Goal: Communication & Community: Answer question/provide support

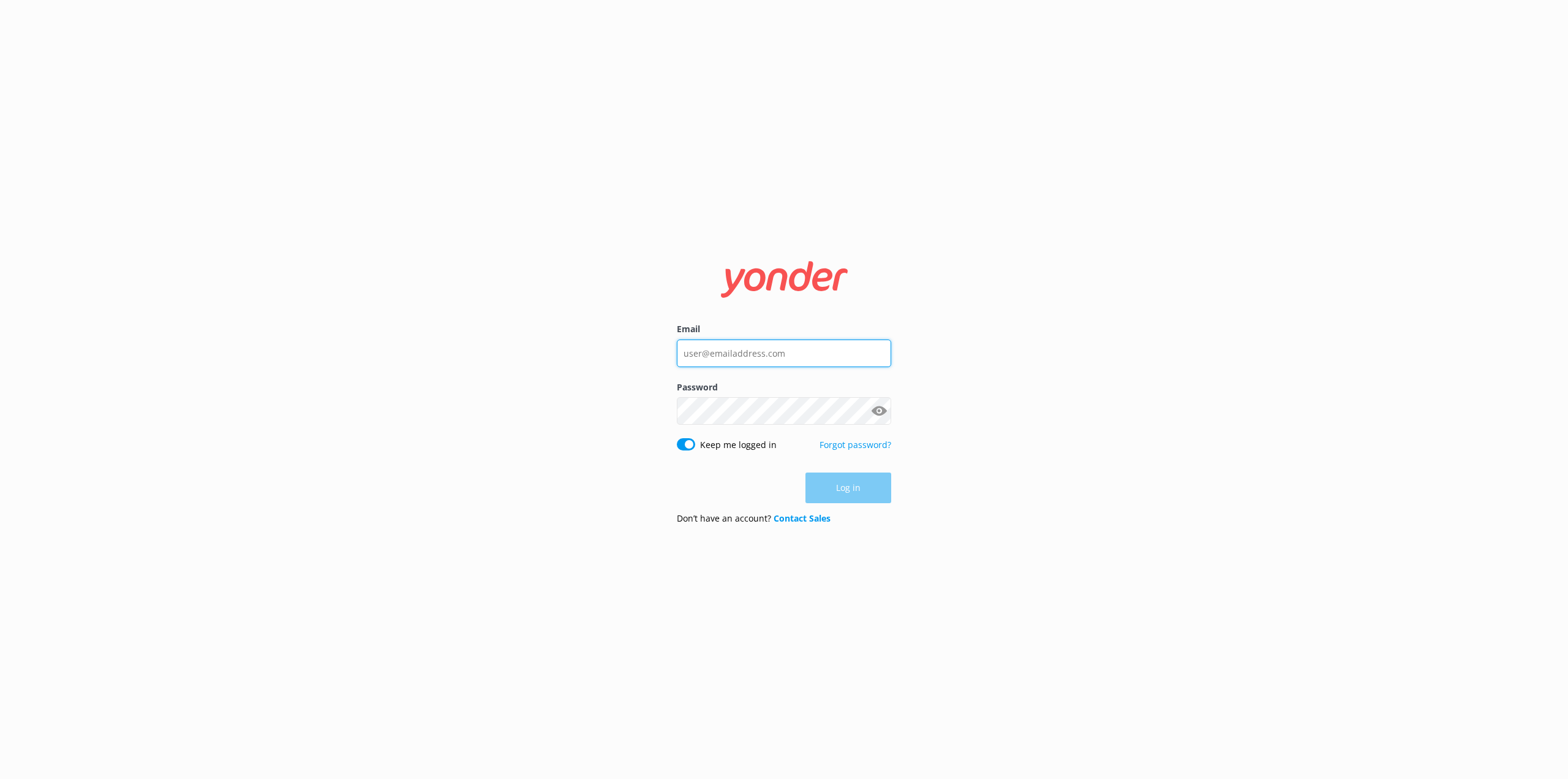
click at [718, 347] on input "Email" at bounding box center [784, 352] width 215 height 28
type input "[PERSON_NAME][EMAIL_ADDRESS][PERSON_NAME][DOMAIN_NAME]"
click button "Log in" at bounding box center [849, 488] width 86 height 30
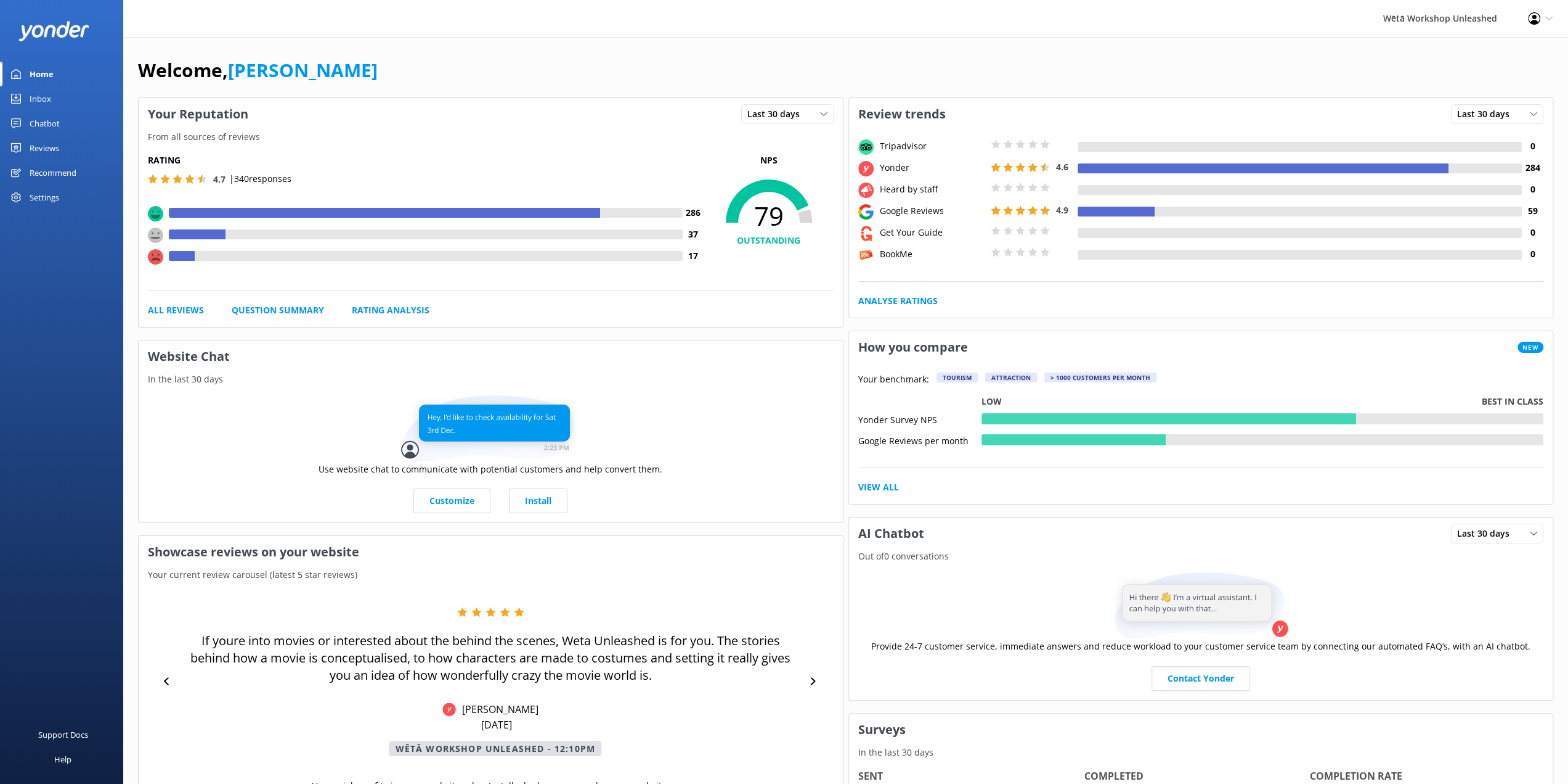
click at [49, 151] on div "Reviews" at bounding box center [44, 147] width 30 height 25
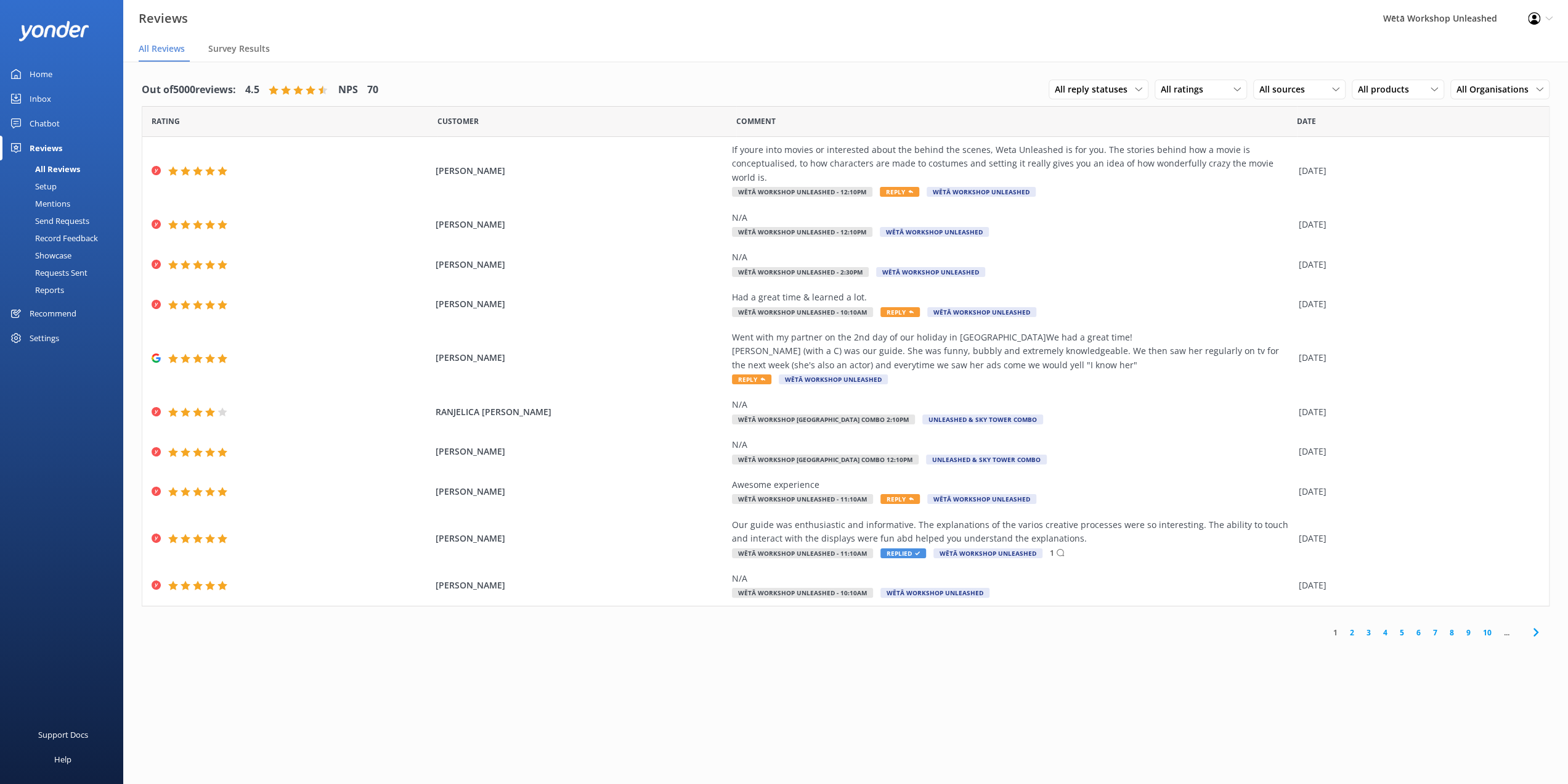
click at [49, 71] on div "Home" at bounding box center [41, 74] width 23 height 25
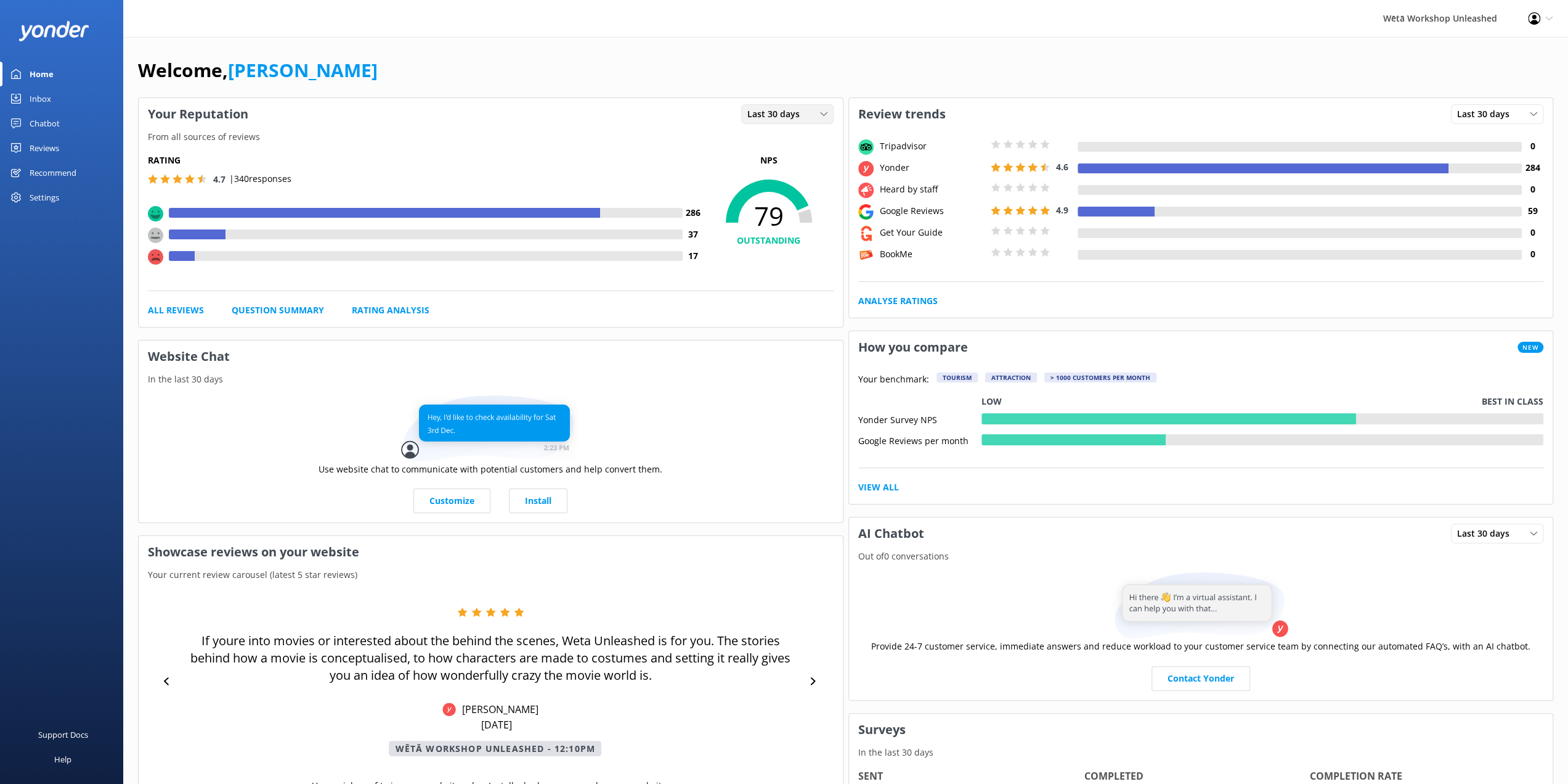
click at [807, 117] on div "Last 30 days" at bounding box center [788, 114] width 86 height 14
click at [805, 135] on link "Last 7 days" at bounding box center [797, 139] width 110 height 25
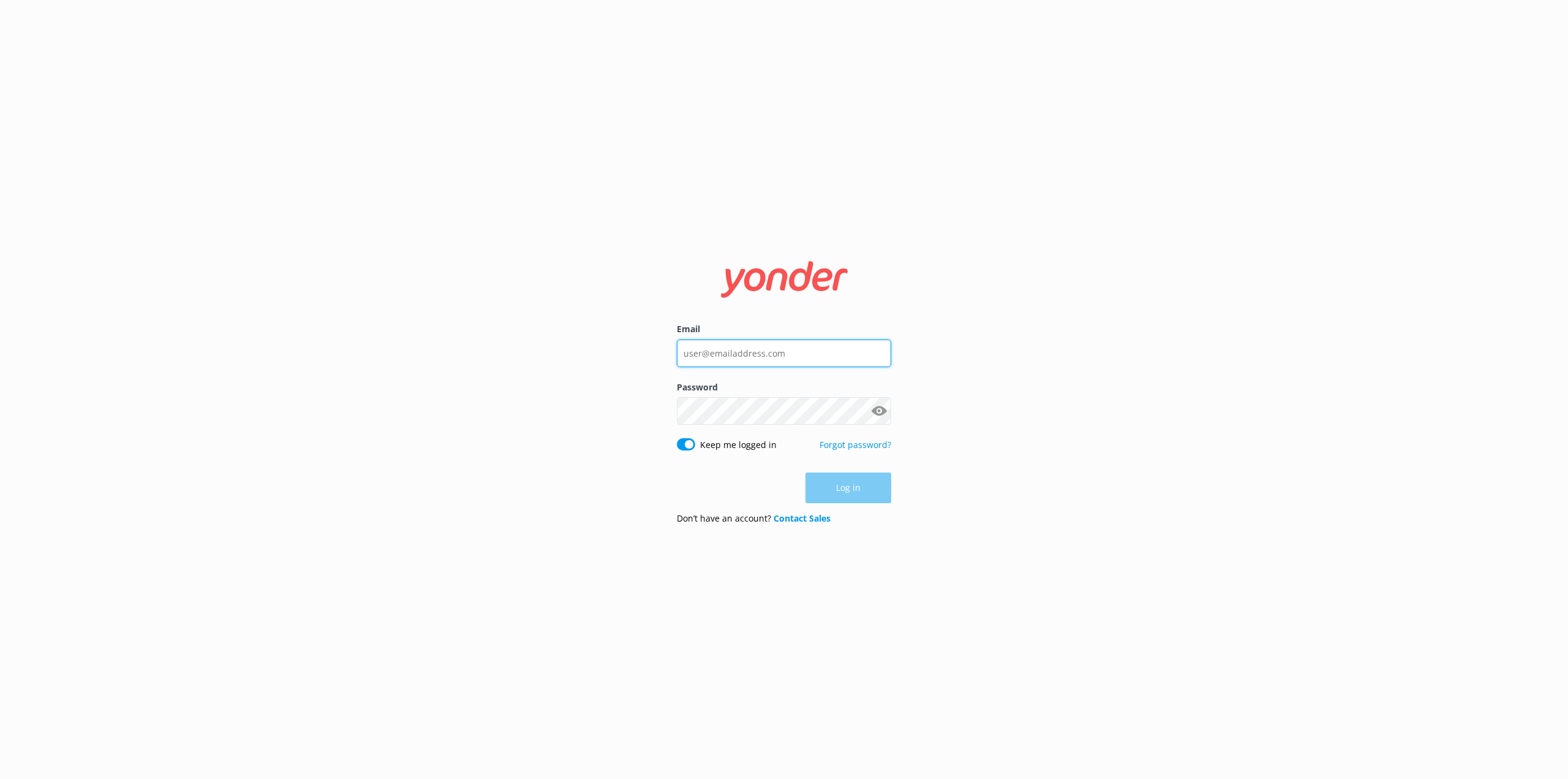
click at [702, 360] on input "Email" at bounding box center [784, 352] width 215 height 28
type input "[PERSON_NAME][EMAIL_ADDRESS][PERSON_NAME][DOMAIN_NAME]"
click button "Log in" at bounding box center [849, 488] width 86 height 30
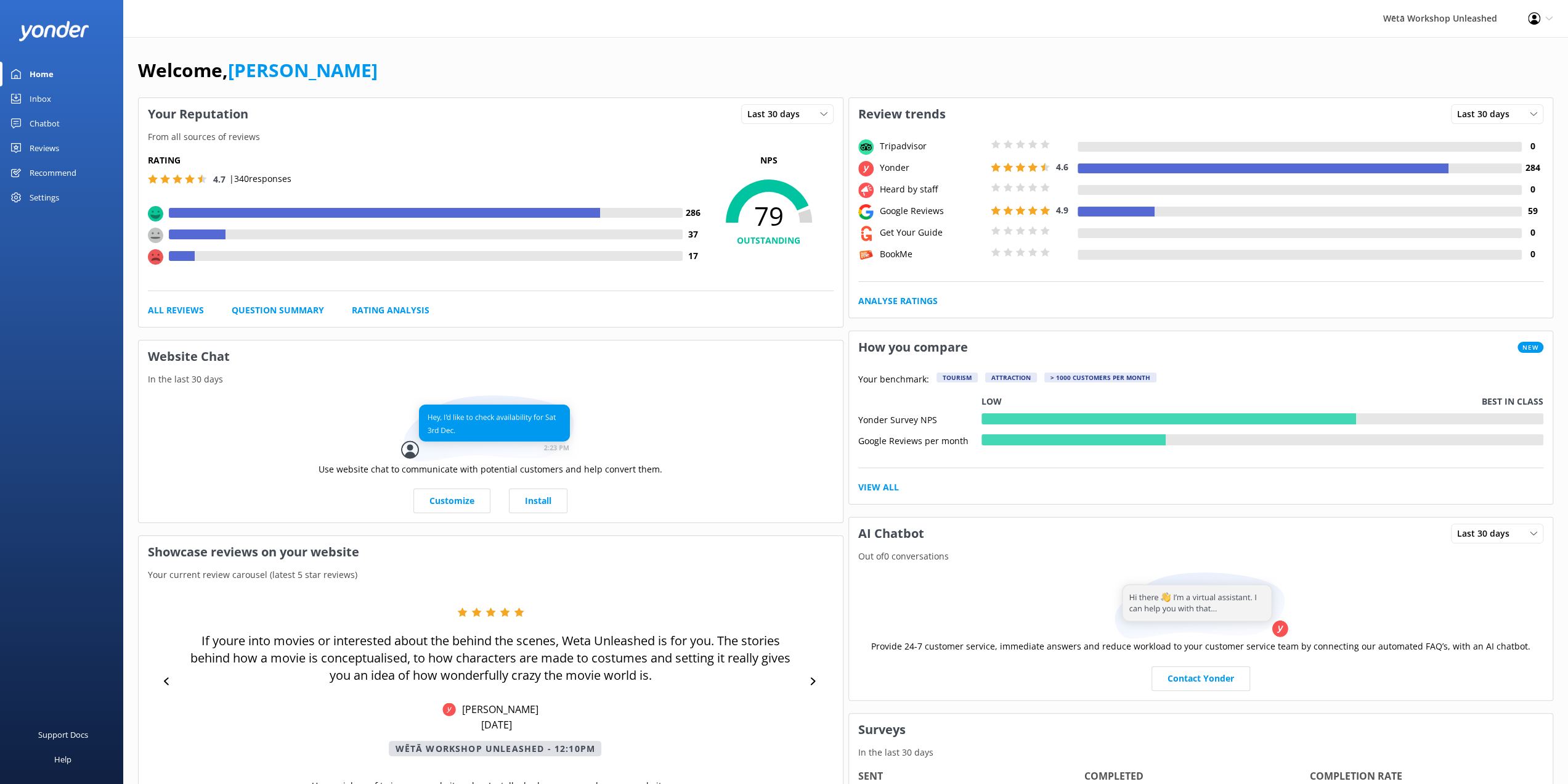
click at [45, 149] on div "Reviews" at bounding box center [44, 147] width 30 height 25
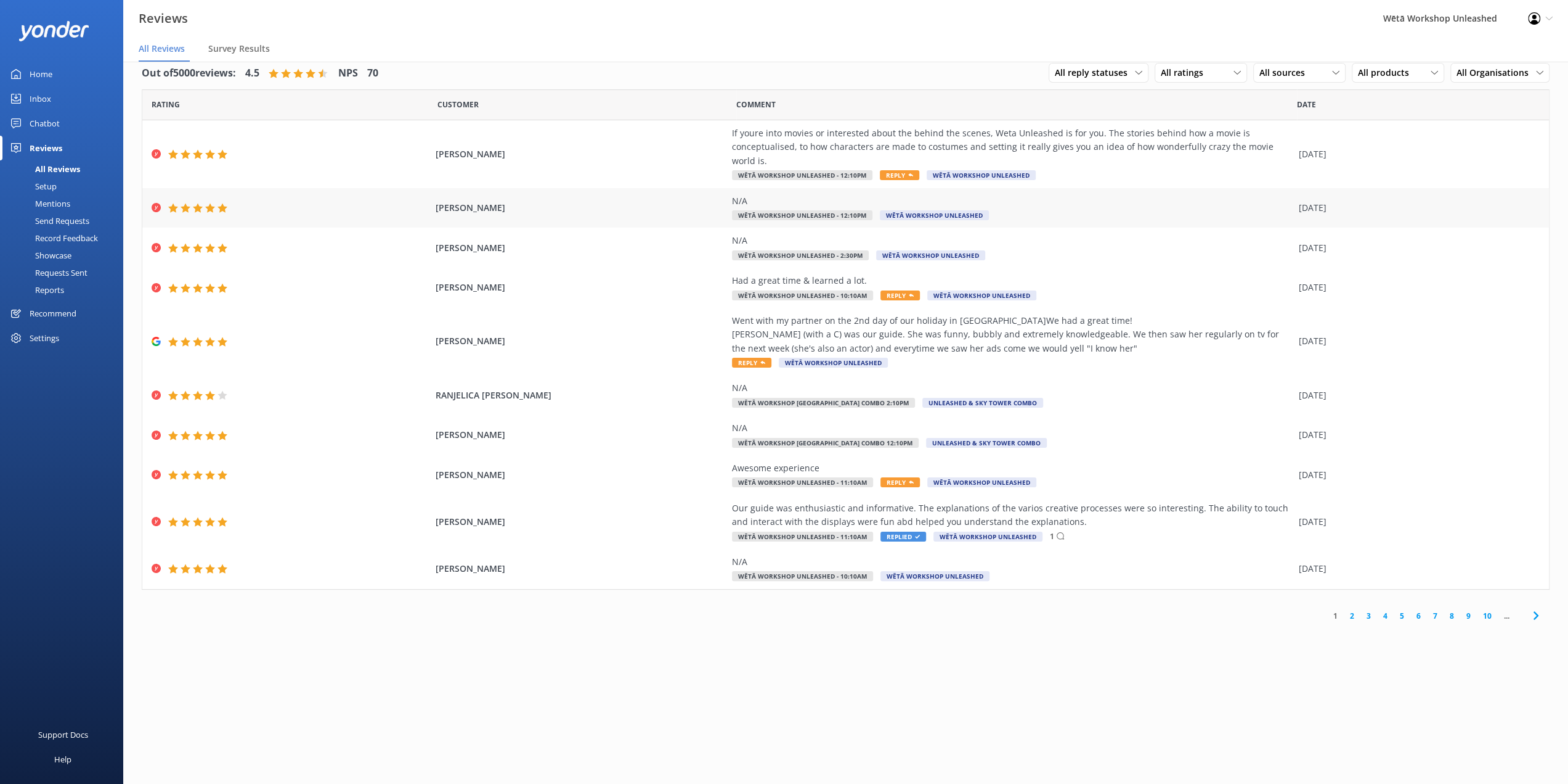
scroll to position [25, 0]
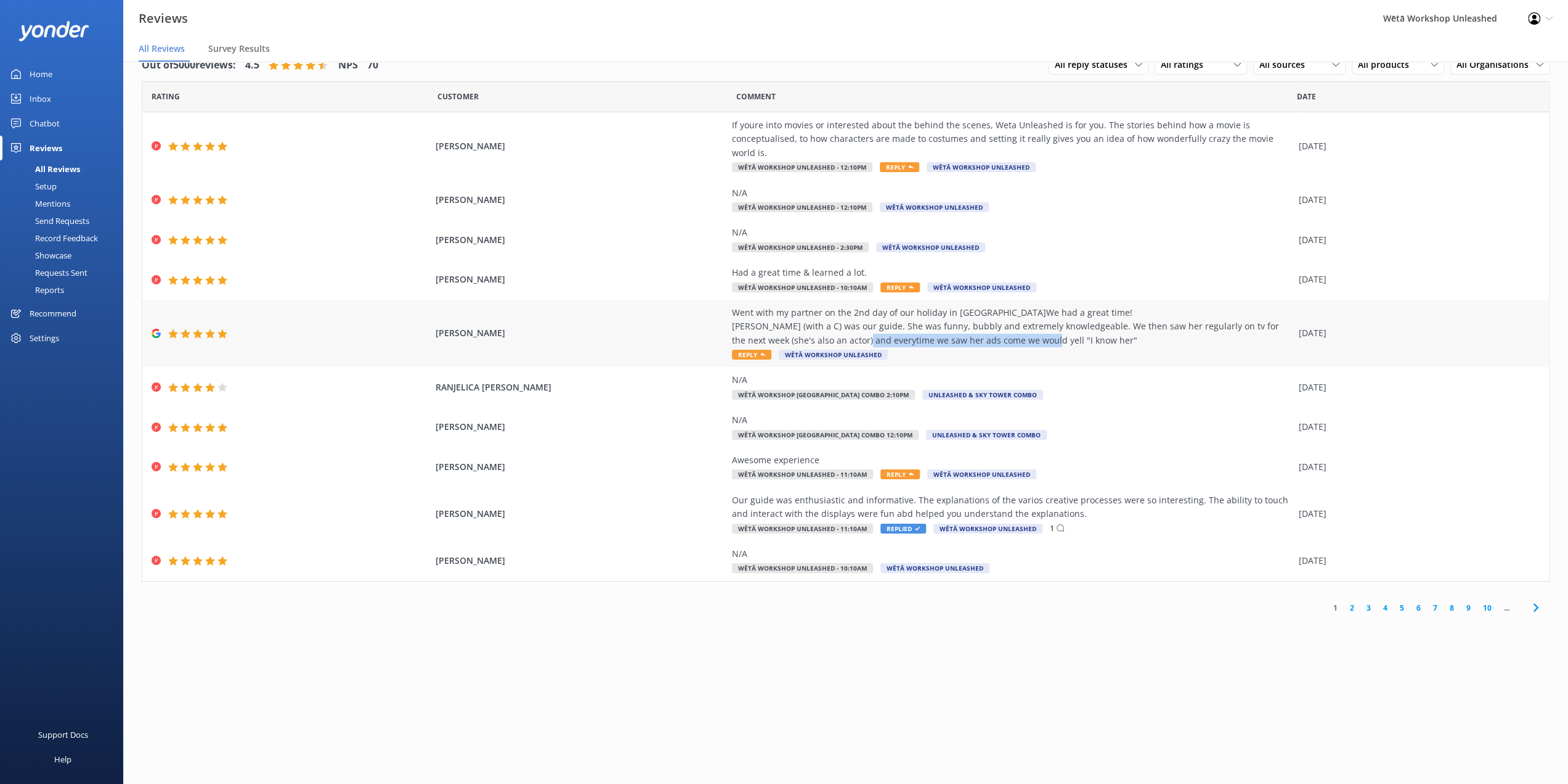
drag, startPoint x: 1097, startPoint y: 323, endPoint x: 892, endPoint y: 328, distance: 205.1
click at [892, 328] on div "Went with my partner on the 2nd day of our holiday in [GEOGRAPHIC_DATA]We had a…" at bounding box center [1012, 326] width 561 height 41
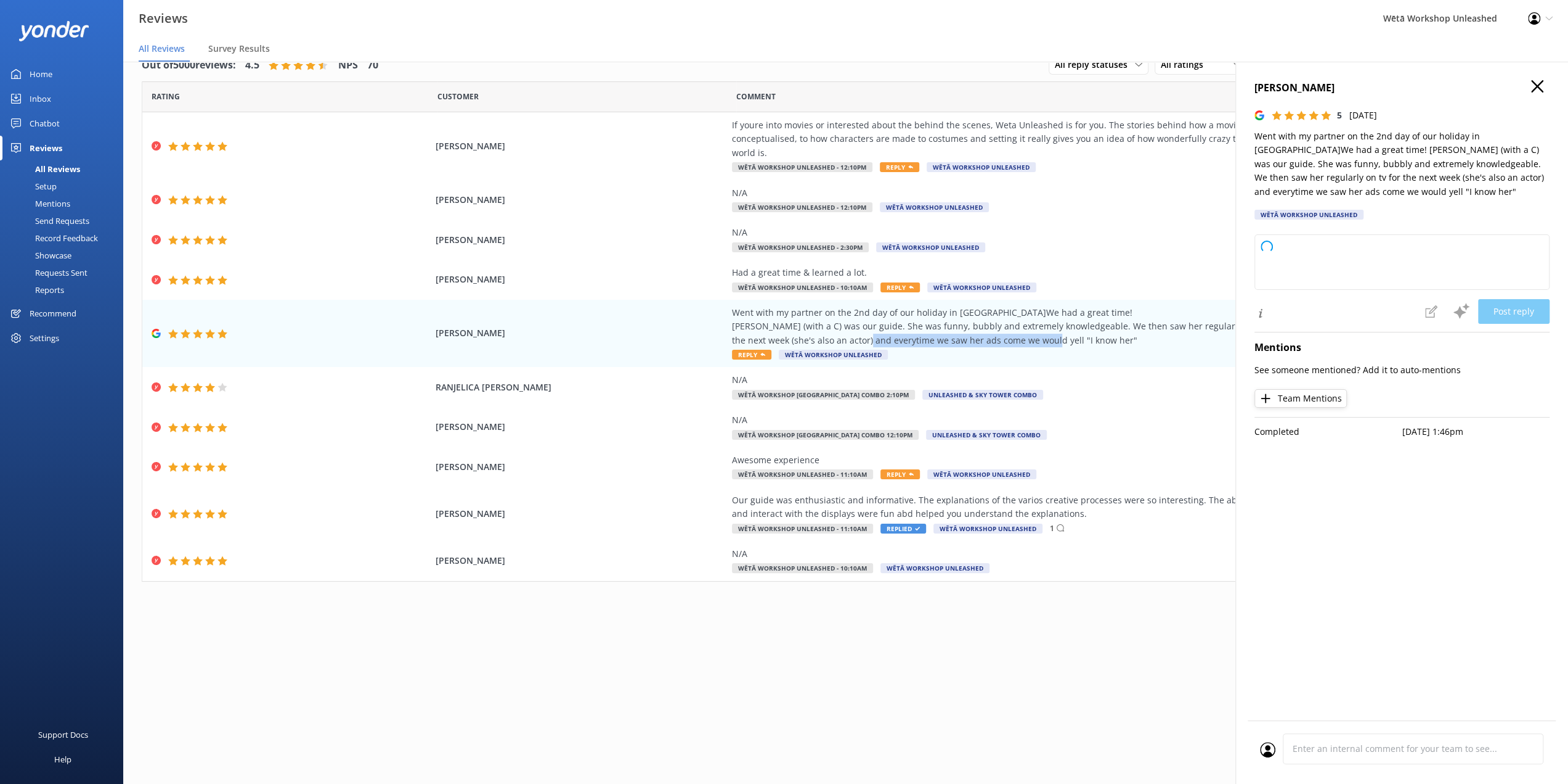
click at [1536, 85] on use "button" at bounding box center [1538, 86] width 13 height 13
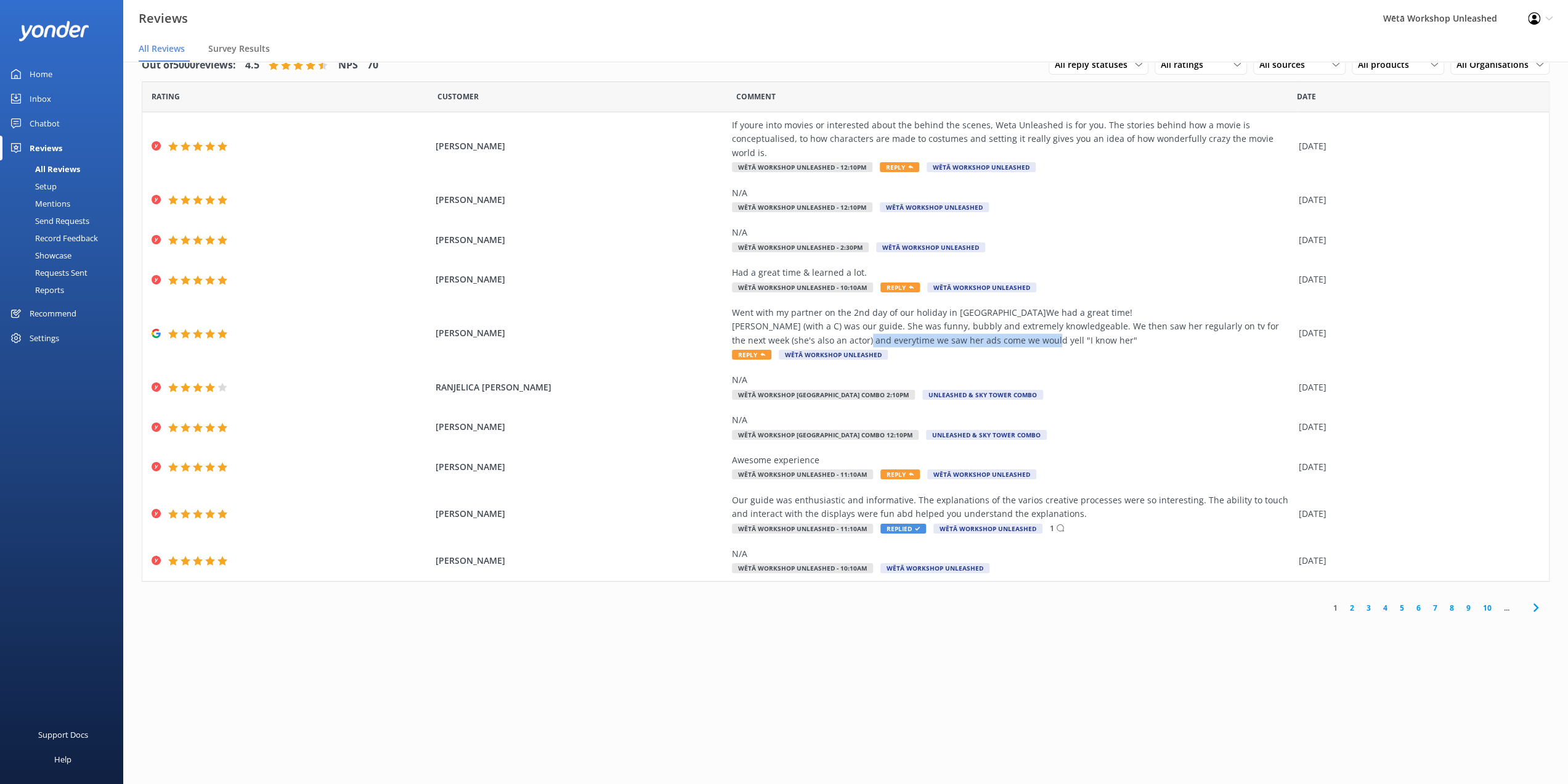
click at [1353, 602] on link "2" at bounding box center [1352, 608] width 17 height 12
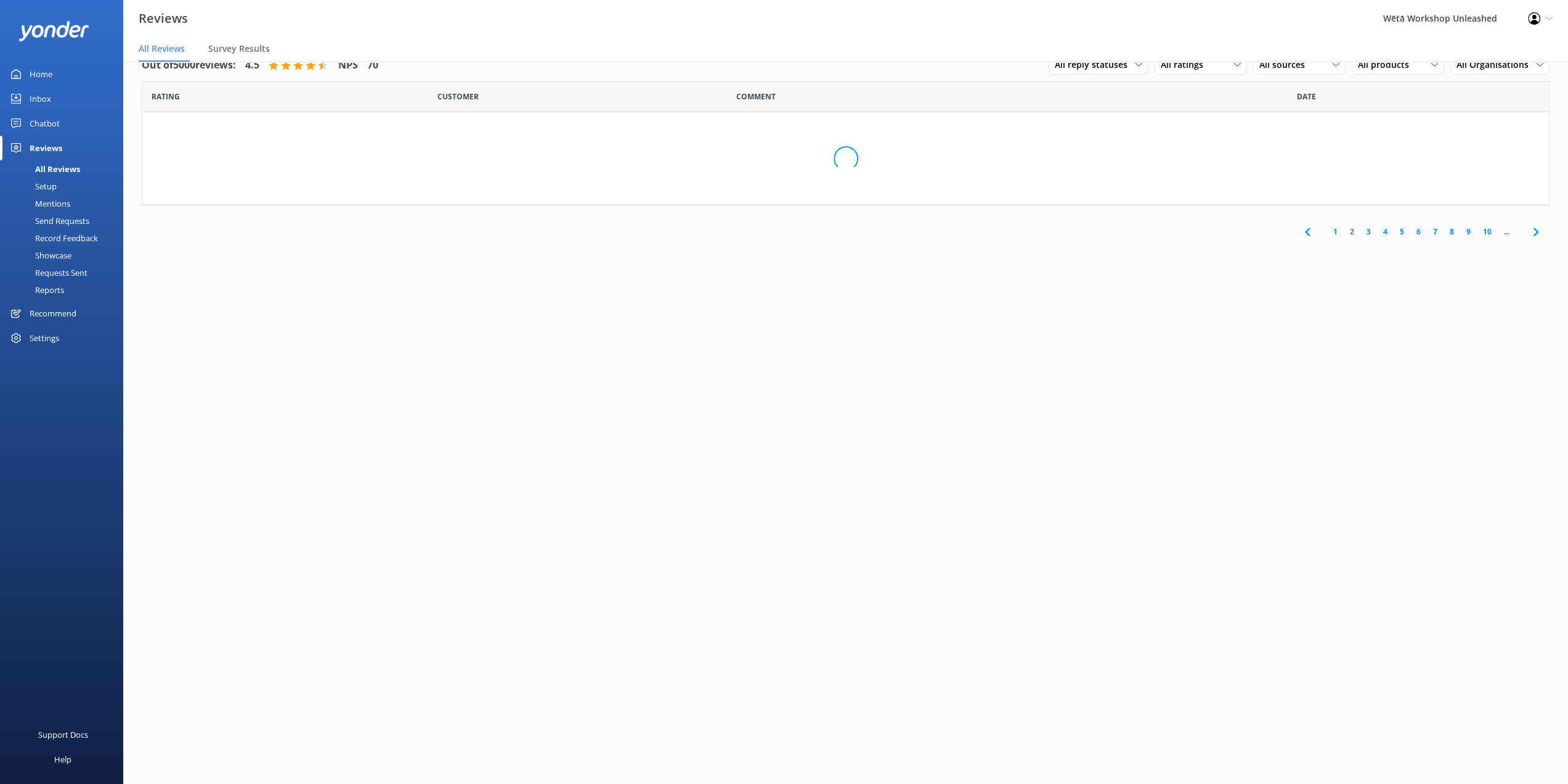
click at [1351, 229] on link "2" at bounding box center [1352, 232] width 17 height 12
click at [1337, 230] on link "1" at bounding box center [1336, 232] width 17 height 12
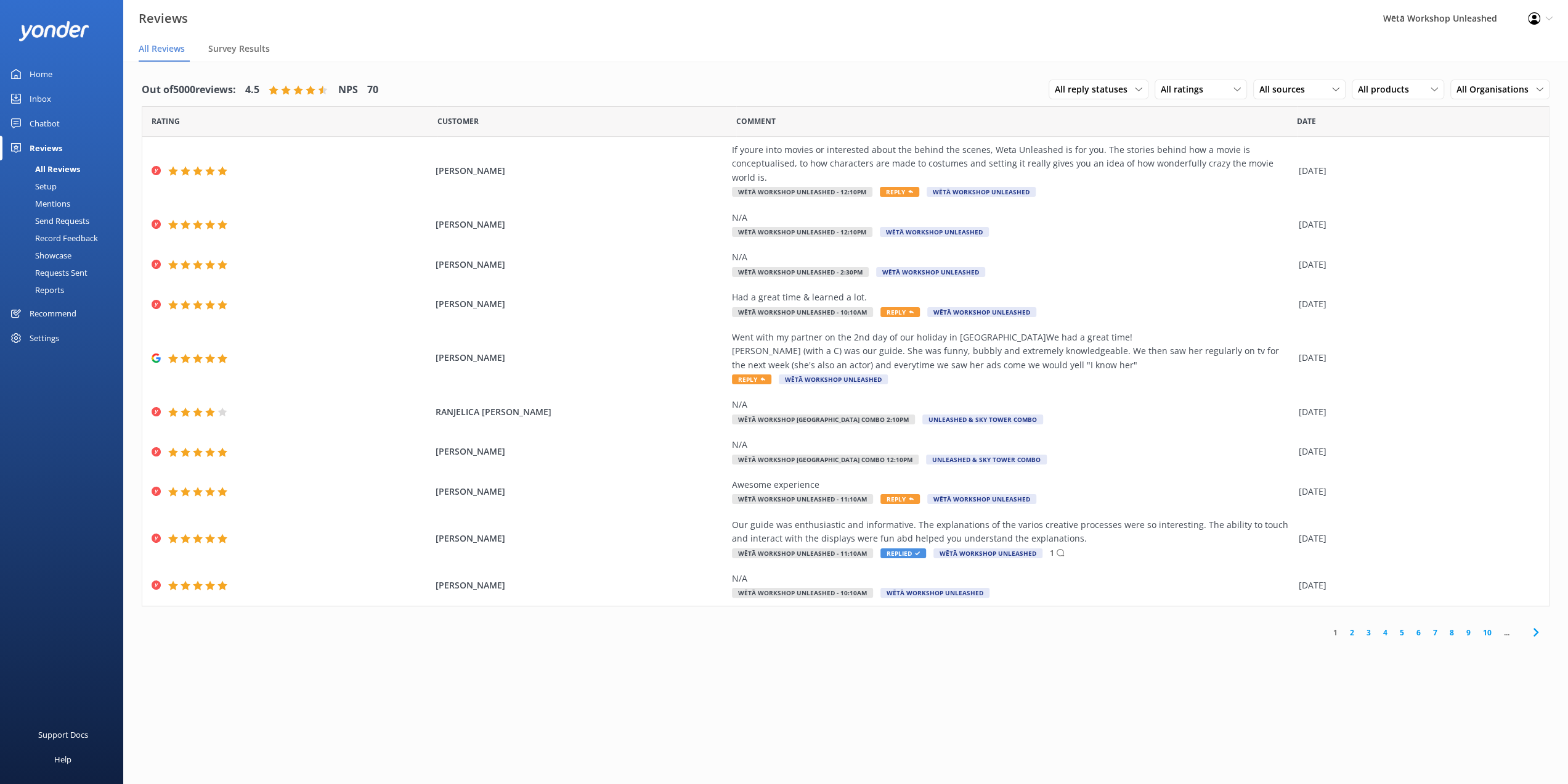
click at [1353, 627] on link "2" at bounding box center [1352, 632] width 17 height 12
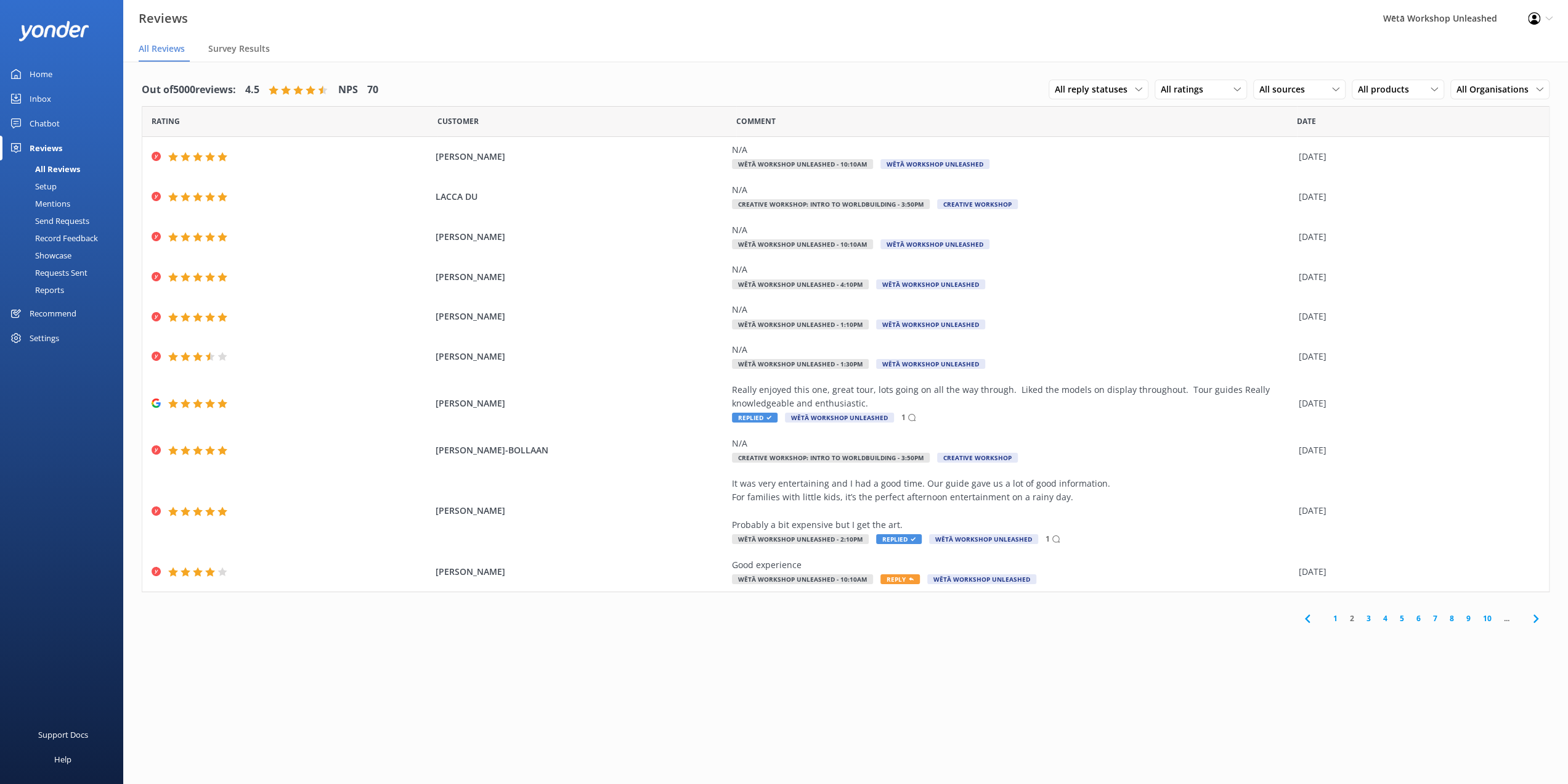
click at [1372, 620] on link "3" at bounding box center [1369, 618] width 17 height 12
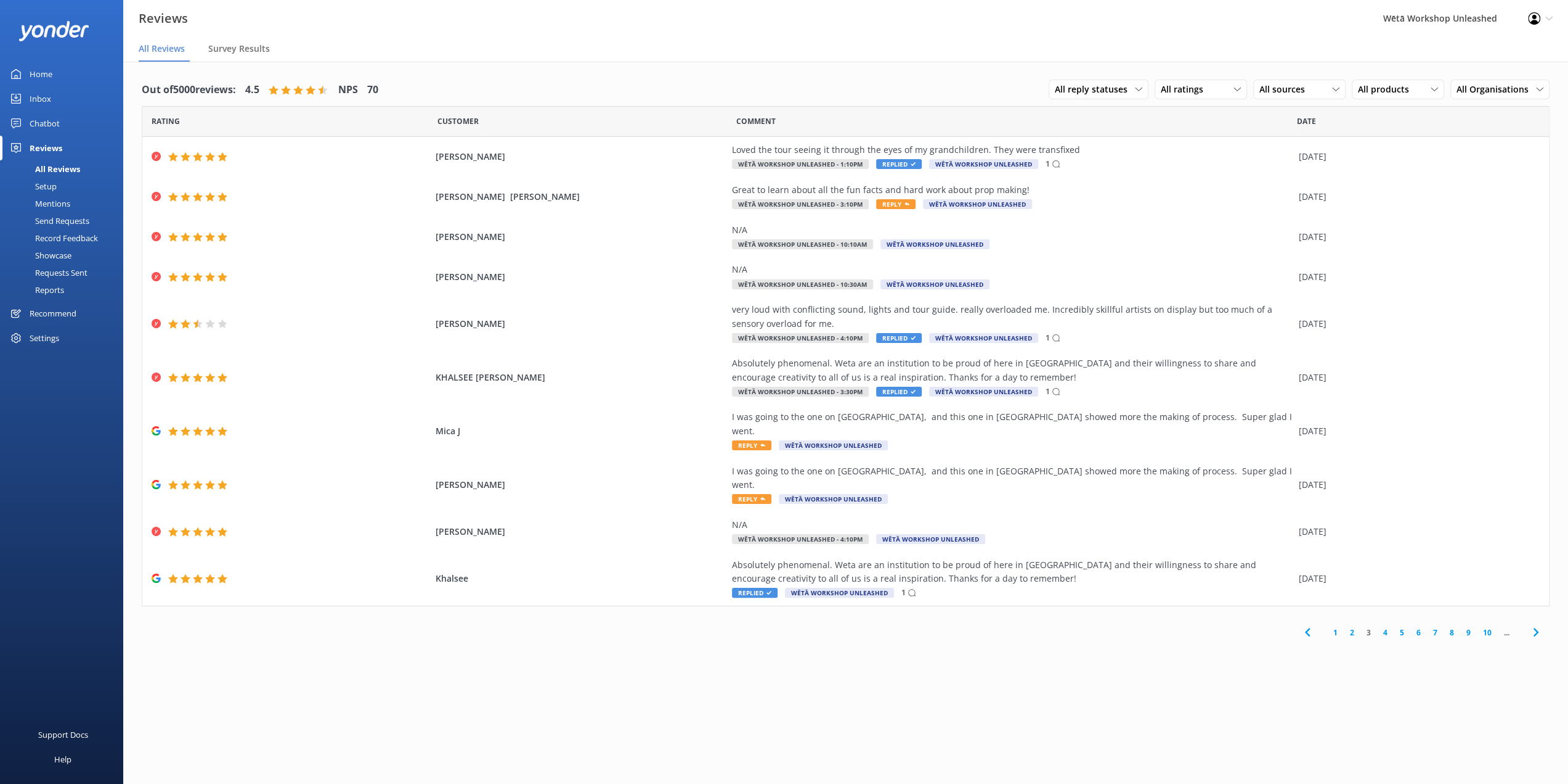
click at [1386, 627] on link "4" at bounding box center [1386, 632] width 17 height 12
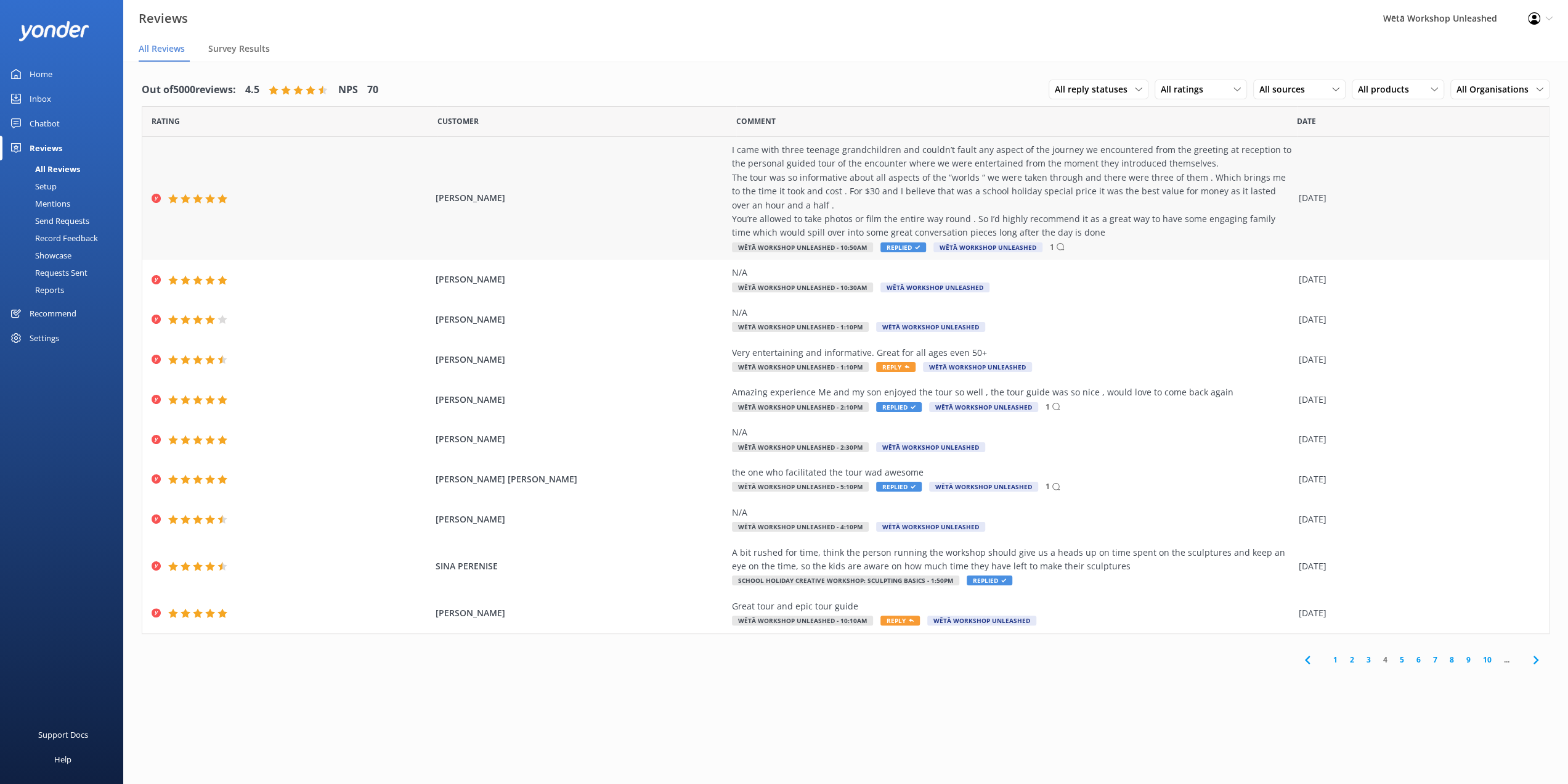
drag, startPoint x: 732, startPoint y: 149, endPoint x: 694, endPoint y: 137, distance: 39.8
click at [694, 137] on div "LESLEY FORBES I came with three teenage grandchildren and couldn’t fault any as…" at bounding box center [845, 198] width 1407 height 123
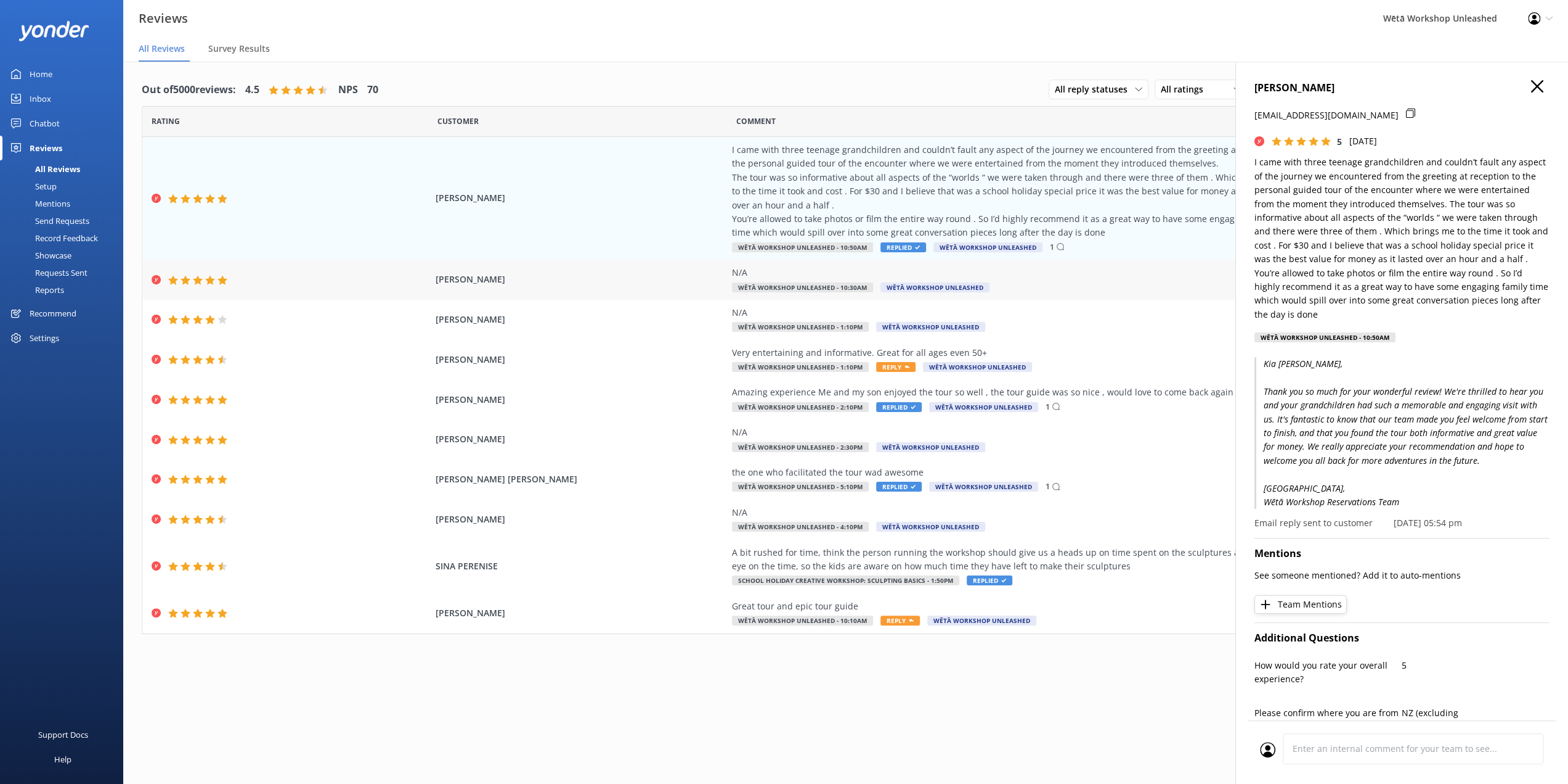
scroll to position [25, 0]
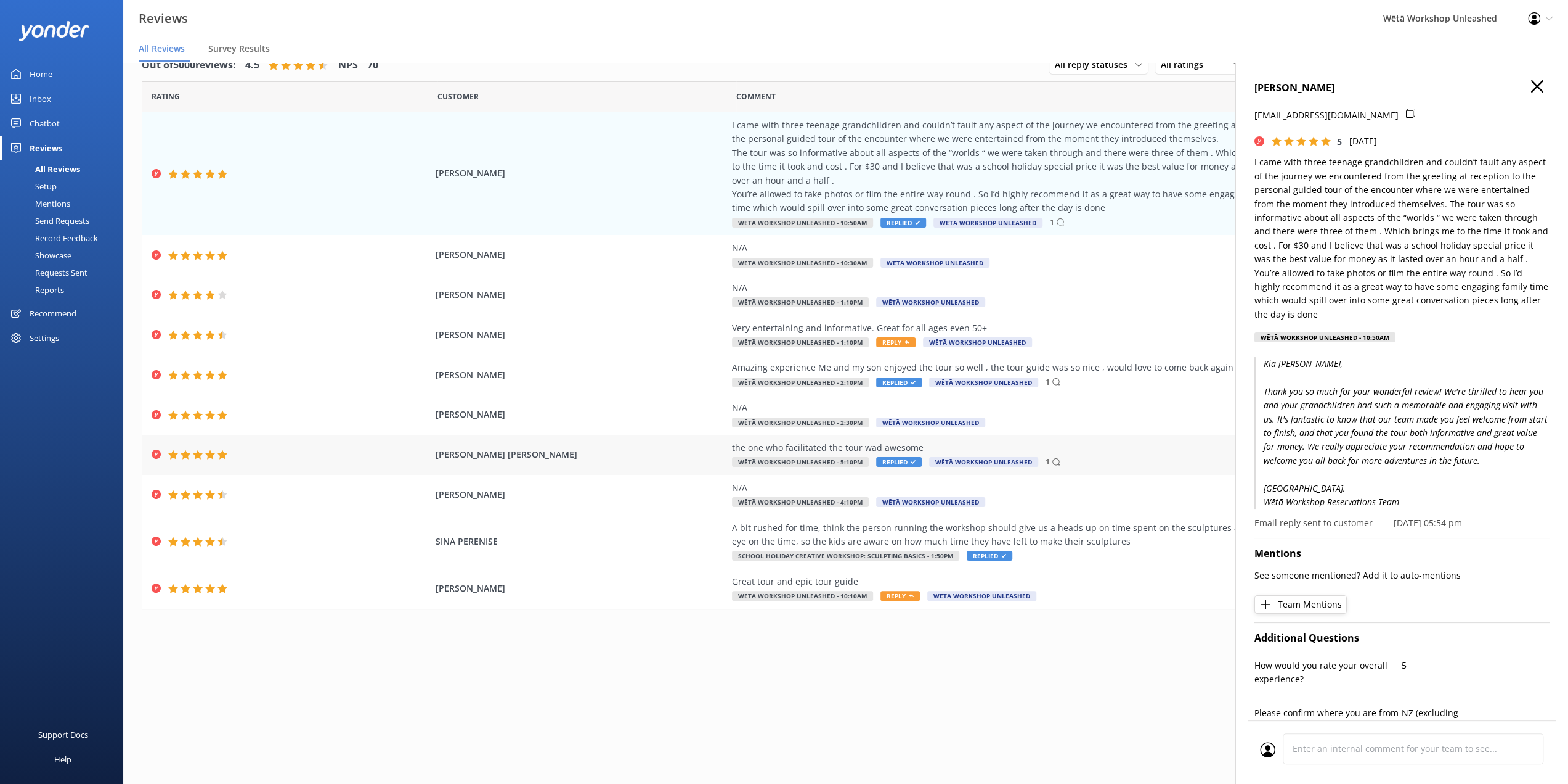
click at [1111, 458] on div "the one who facilitated the tour wad awesome Wētā Workshop Unleashed - 5:10pm R…" at bounding box center [1012, 455] width 561 height 28
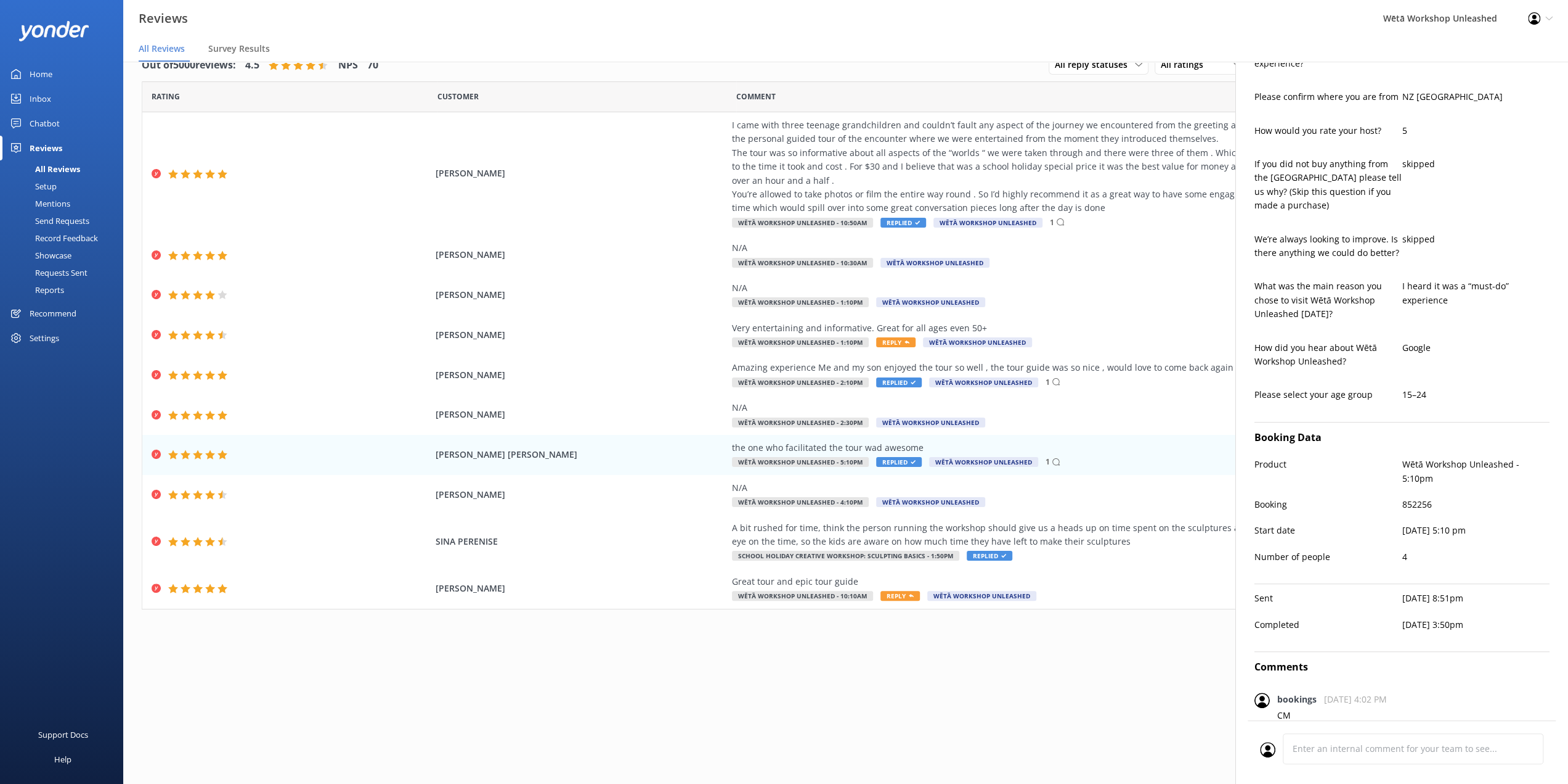
click at [1125, 659] on div "Out of 5000 reviews: 4.5 NPS 70 All reply statuses All reply statuses Needs a r…" at bounding box center [846, 350] width 1445 height 625
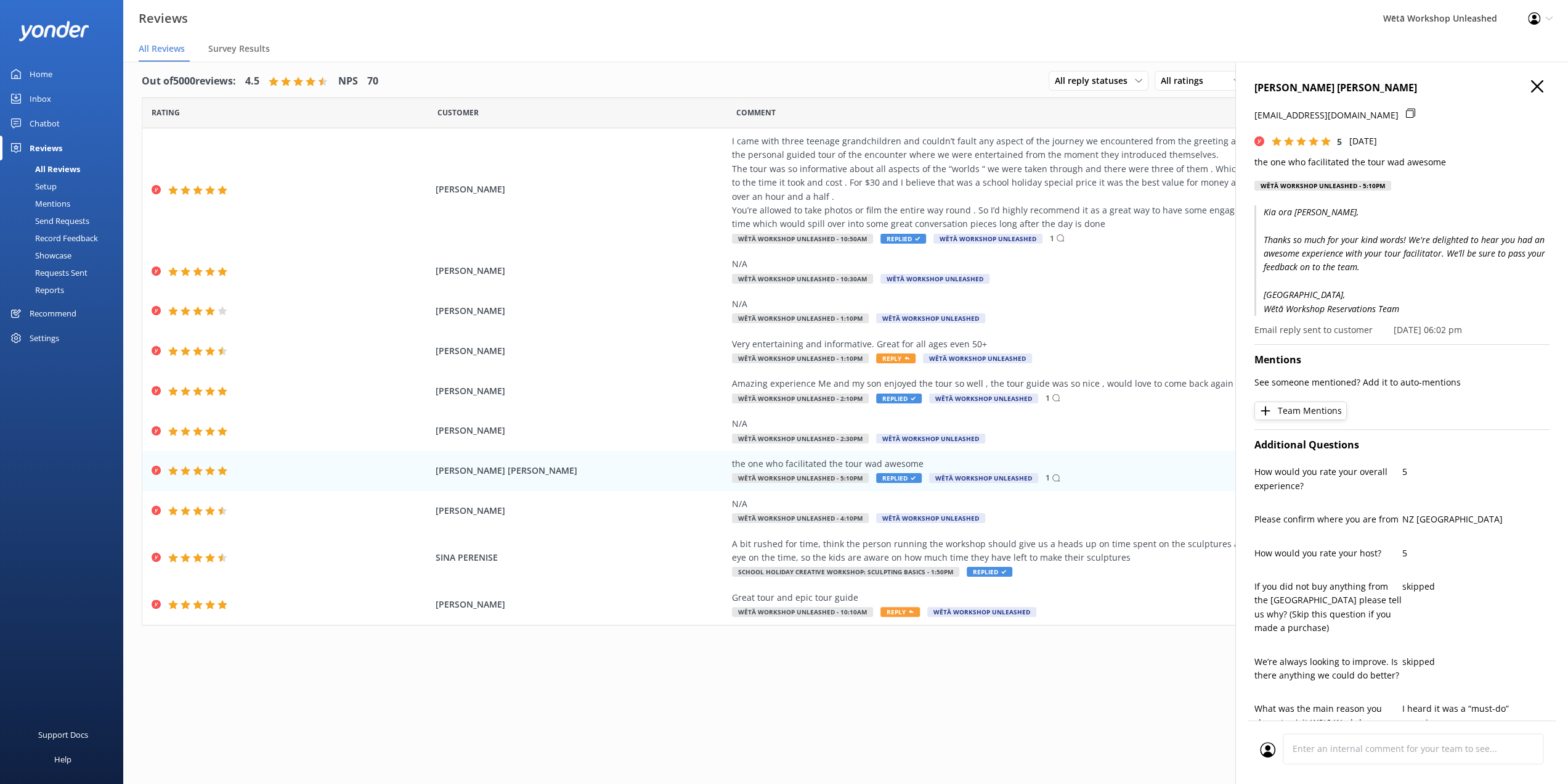
scroll to position [0, 0]
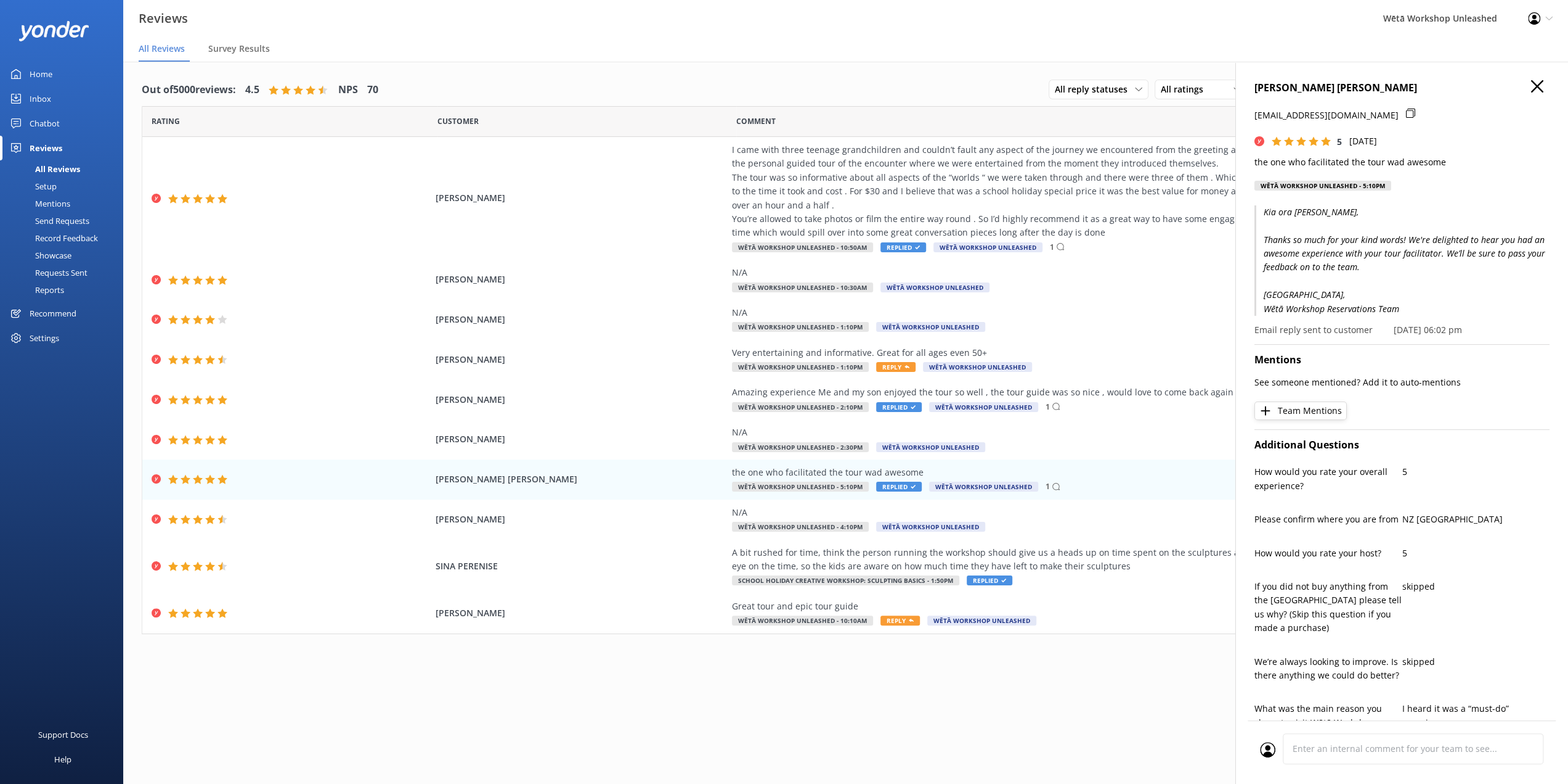
click at [1532, 83] on icon "button" at bounding box center [1538, 86] width 13 height 13
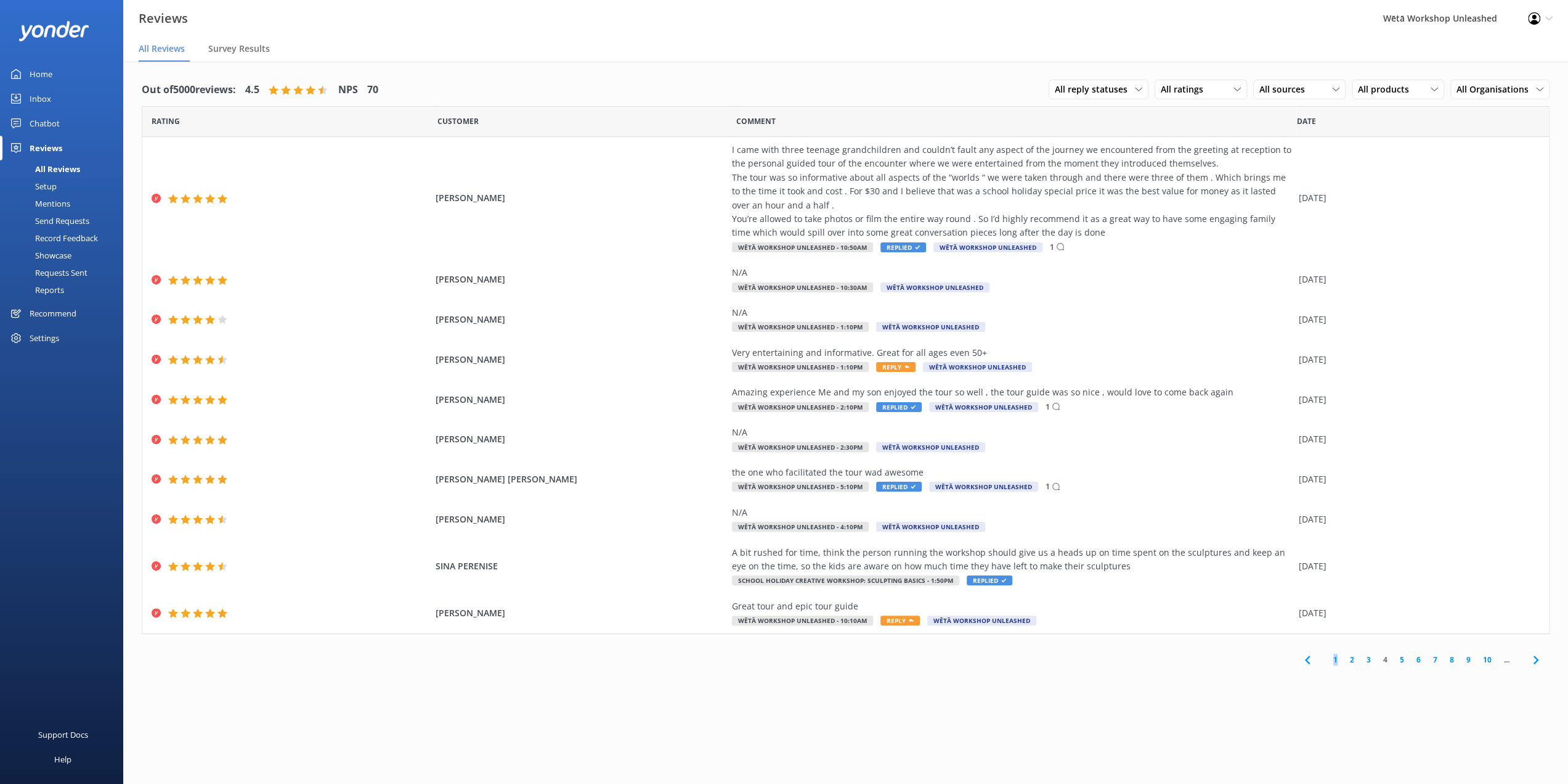
click at [1399, 661] on link "5" at bounding box center [1402, 660] width 17 height 12
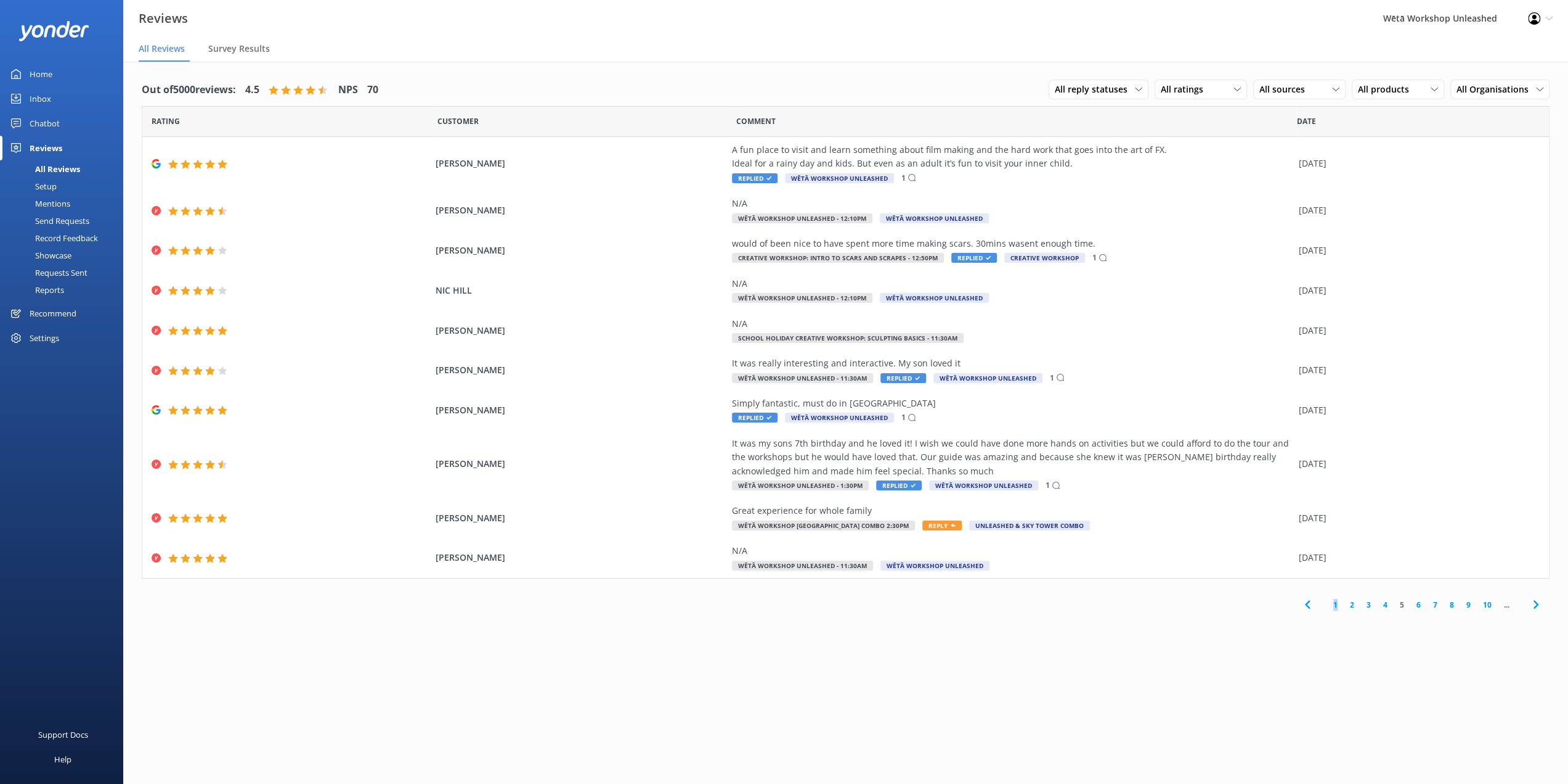
click at [1418, 604] on link "6" at bounding box center [1419, 605] width 17 height 12
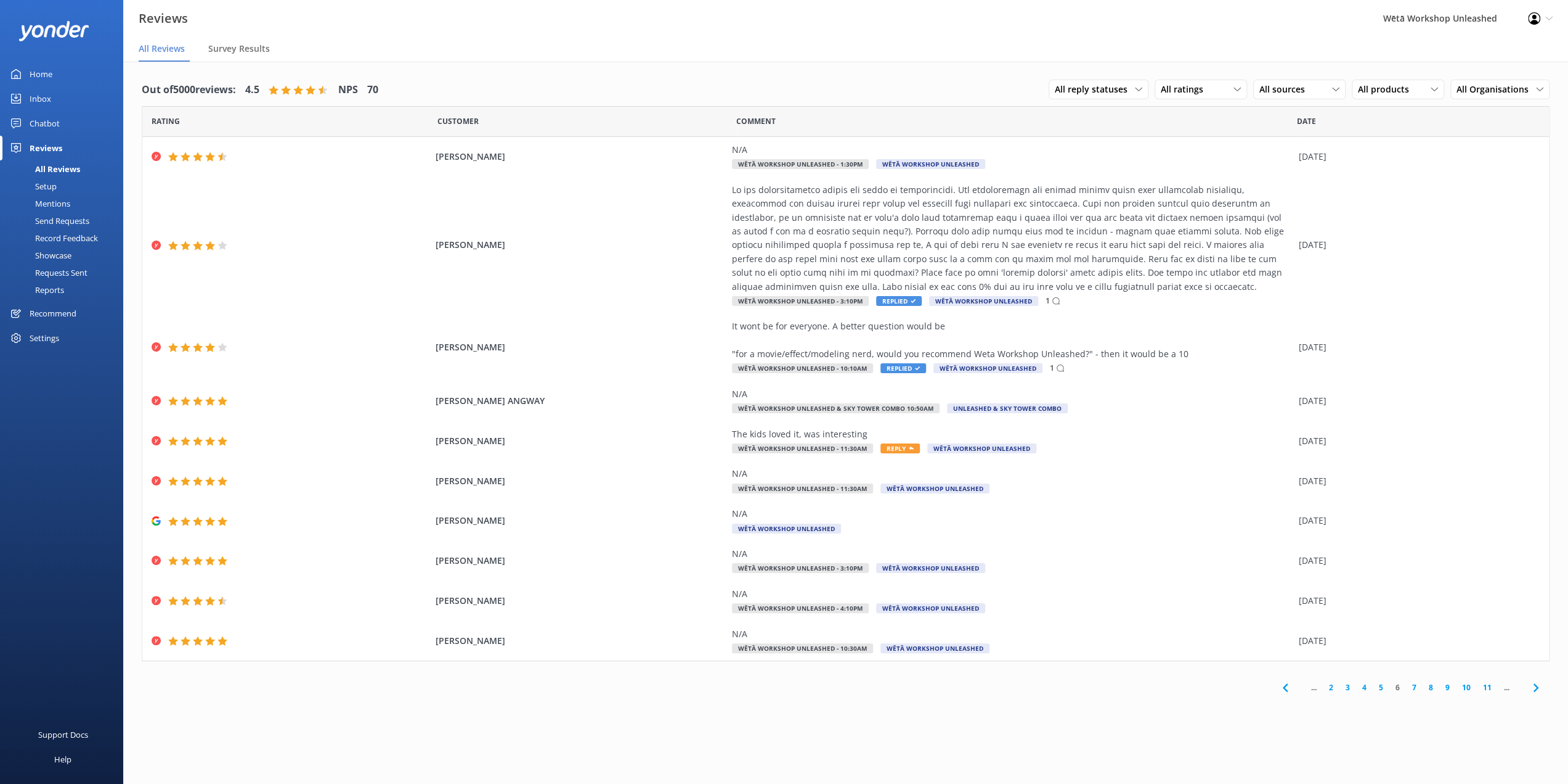
click at [1345, 689] on link "3" at bounding box center [1348, 687] width 17 height 12
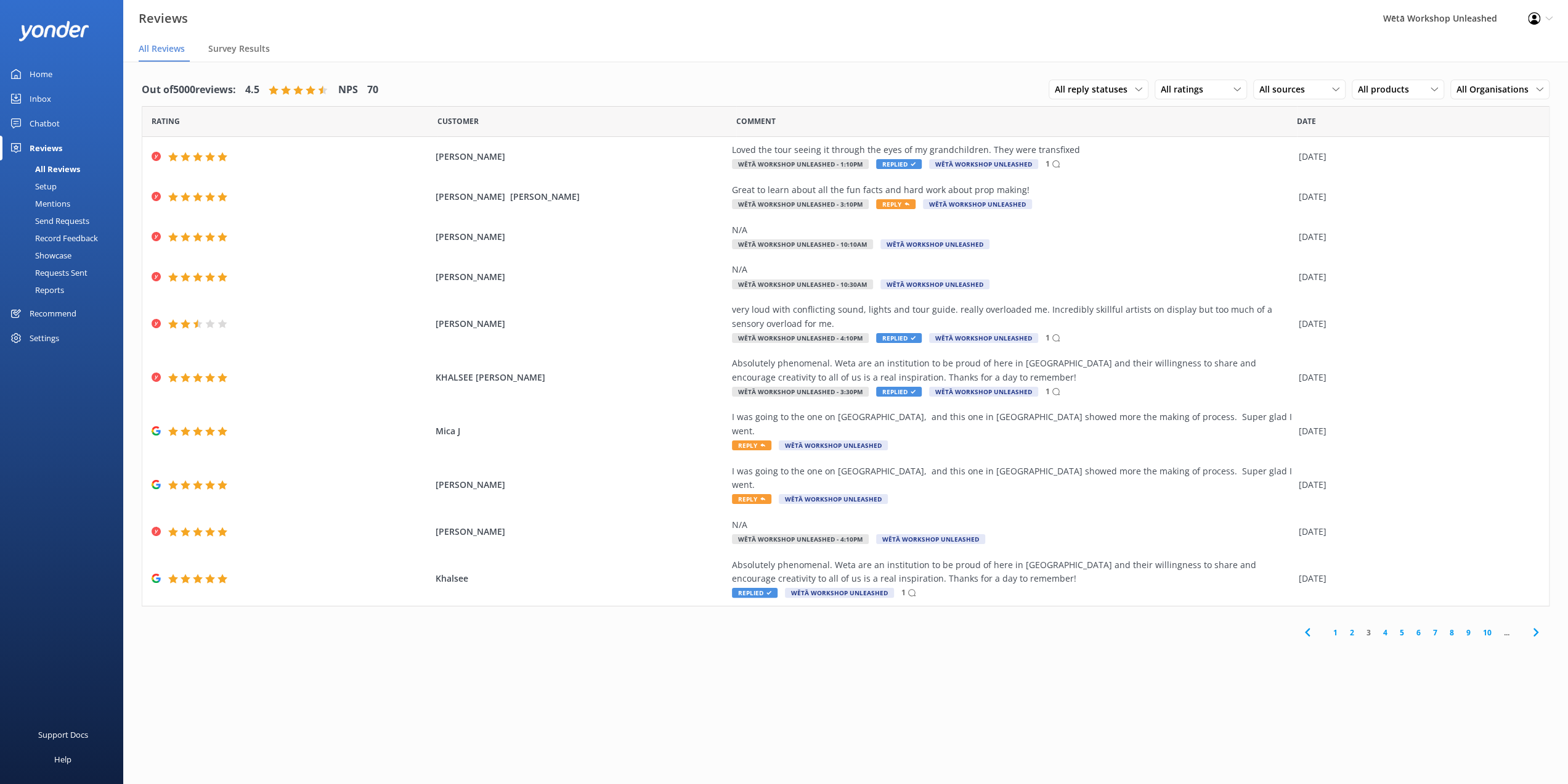
click at [1354, 627] on link "2" at bounding box center [1352, 632] width 17 height 12
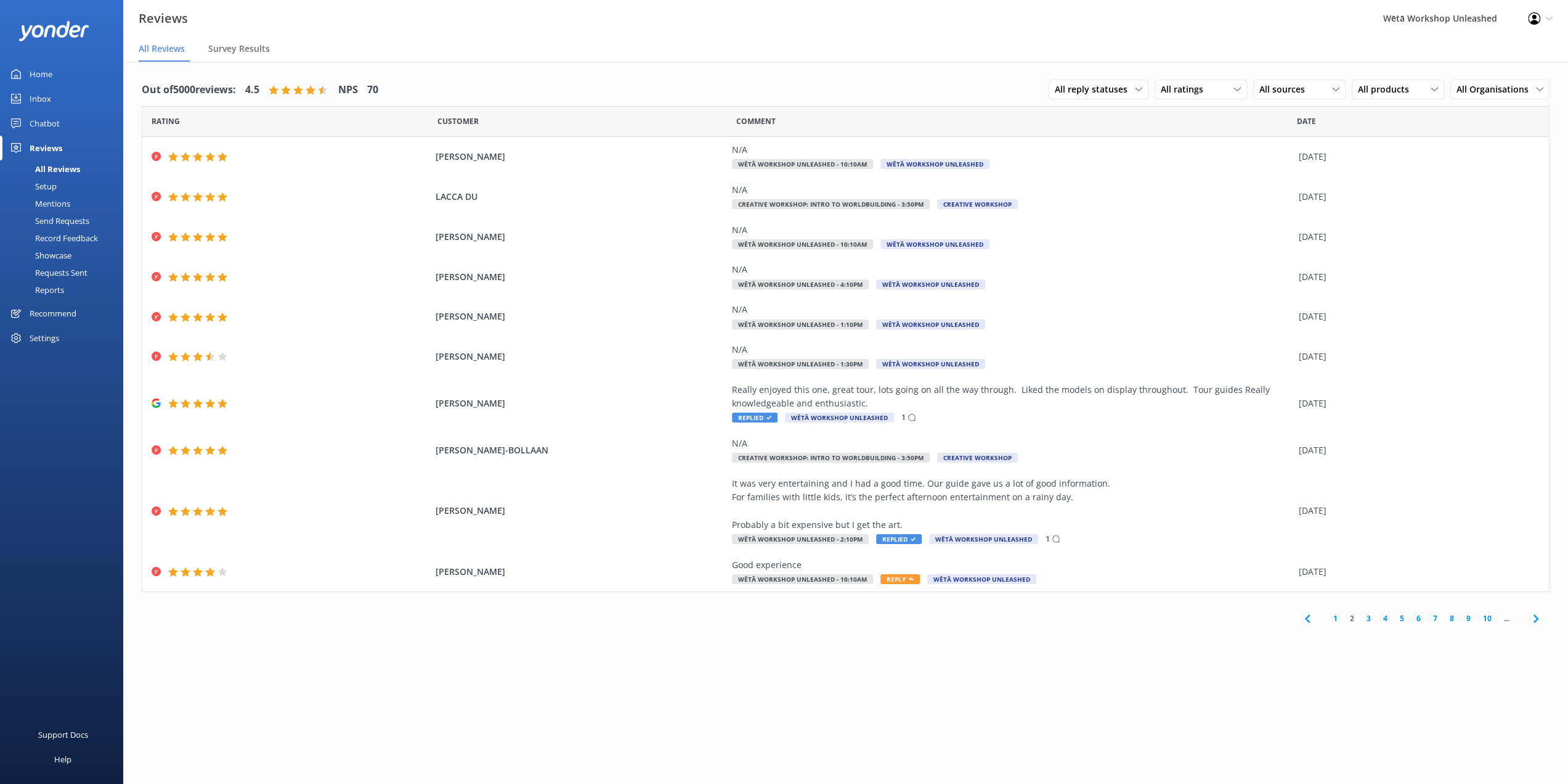
click at [1334, 615] on link "1" at bounding box center [1336, 618] width 17 height 12
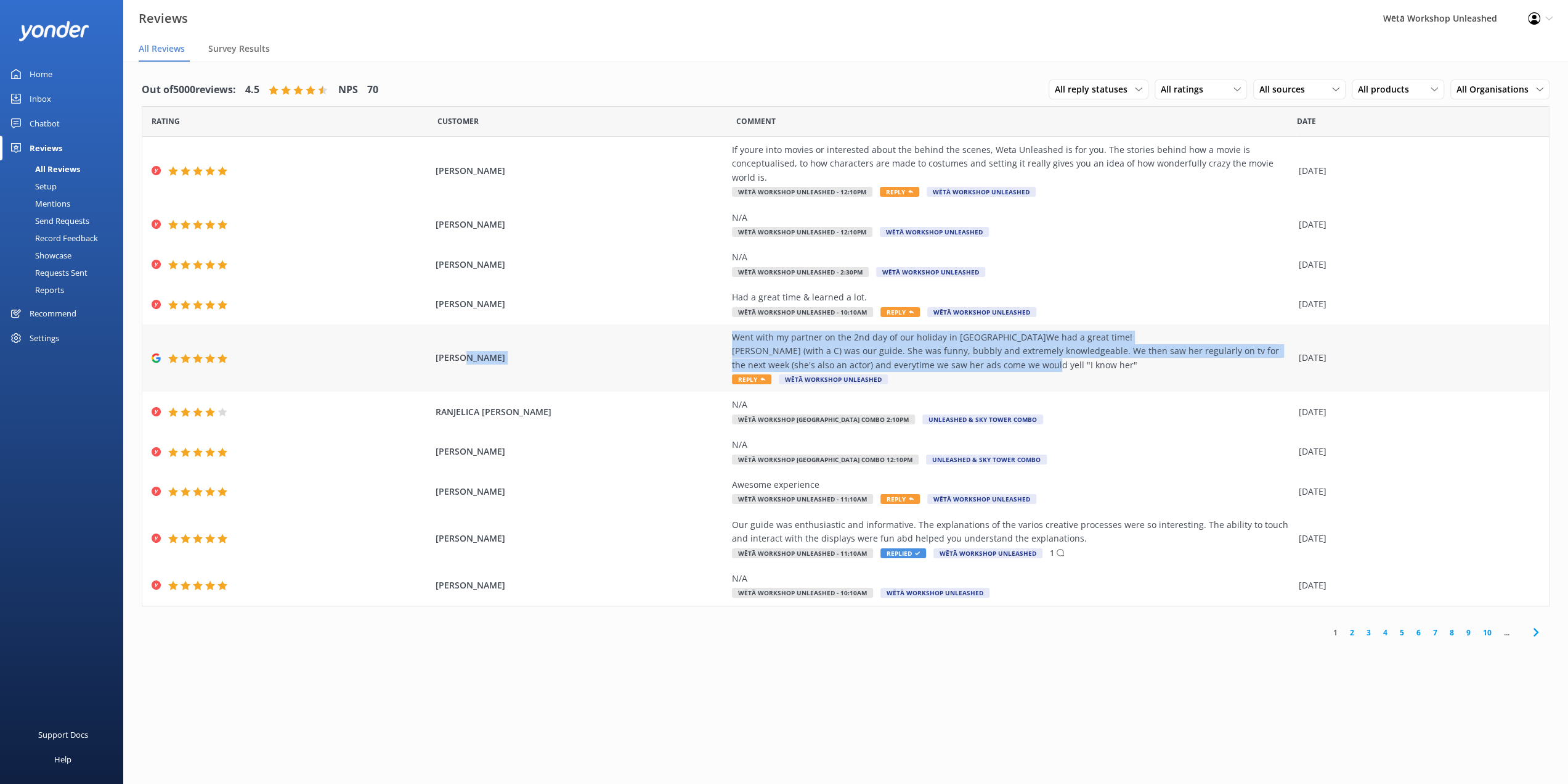
drag, startPoint x: 1131, startPoint y: 351, endPoint x: 704, endPoint y: 327, distance: 427.7
click at [704, 327] on div "Josh S Went with my partner on the 2nd day of our holiday in NZ.We had a great …" at bounding box center [845, 358] width 1407 height 68
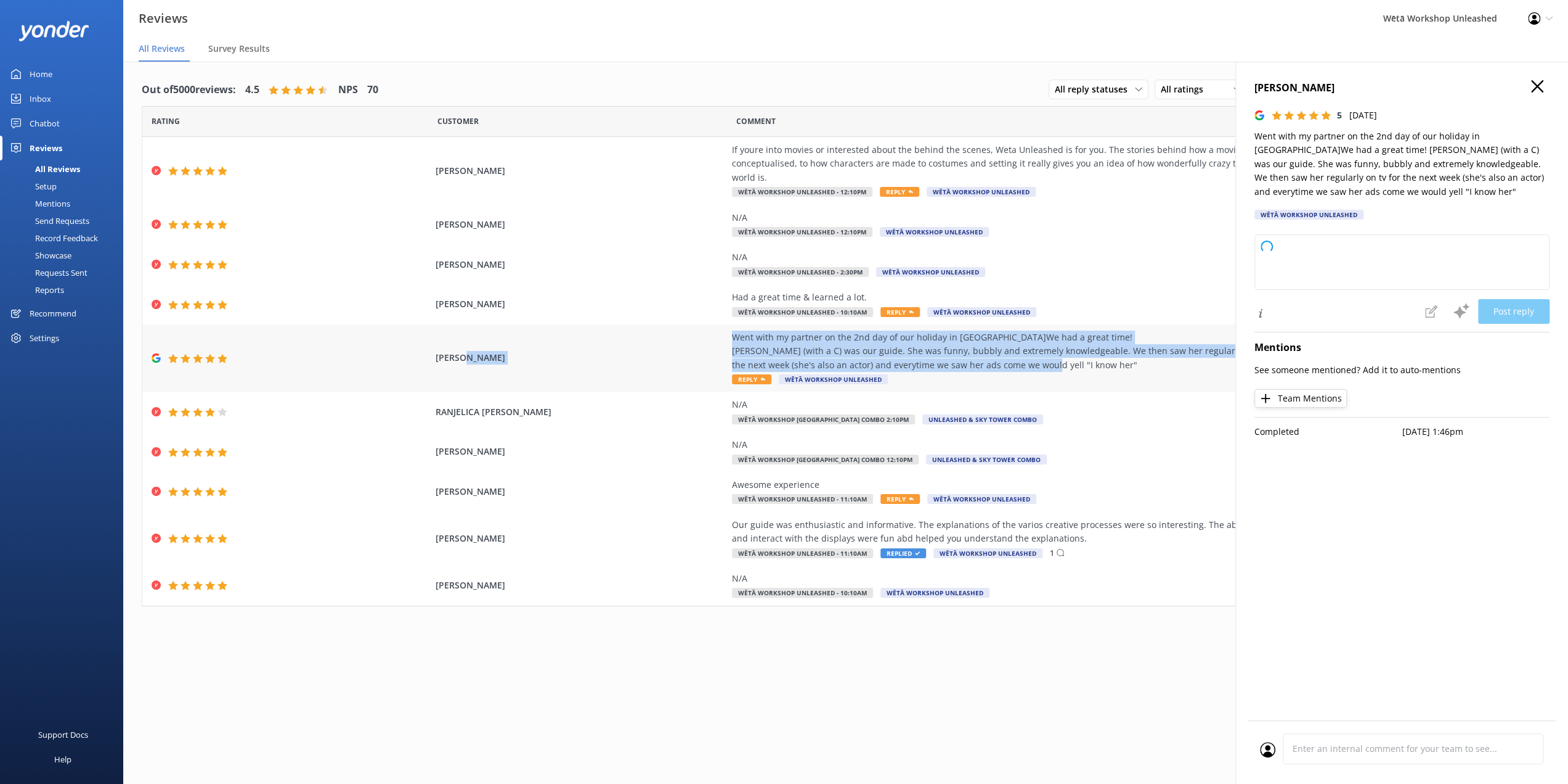
copy div "Went with my partner on the 2nd day of our holiday in [GEOGRAPHIC_DATA]We had a…"
type textarea "Kia ora and thank you so much for your wonderful review! We're thrilled to hear…"
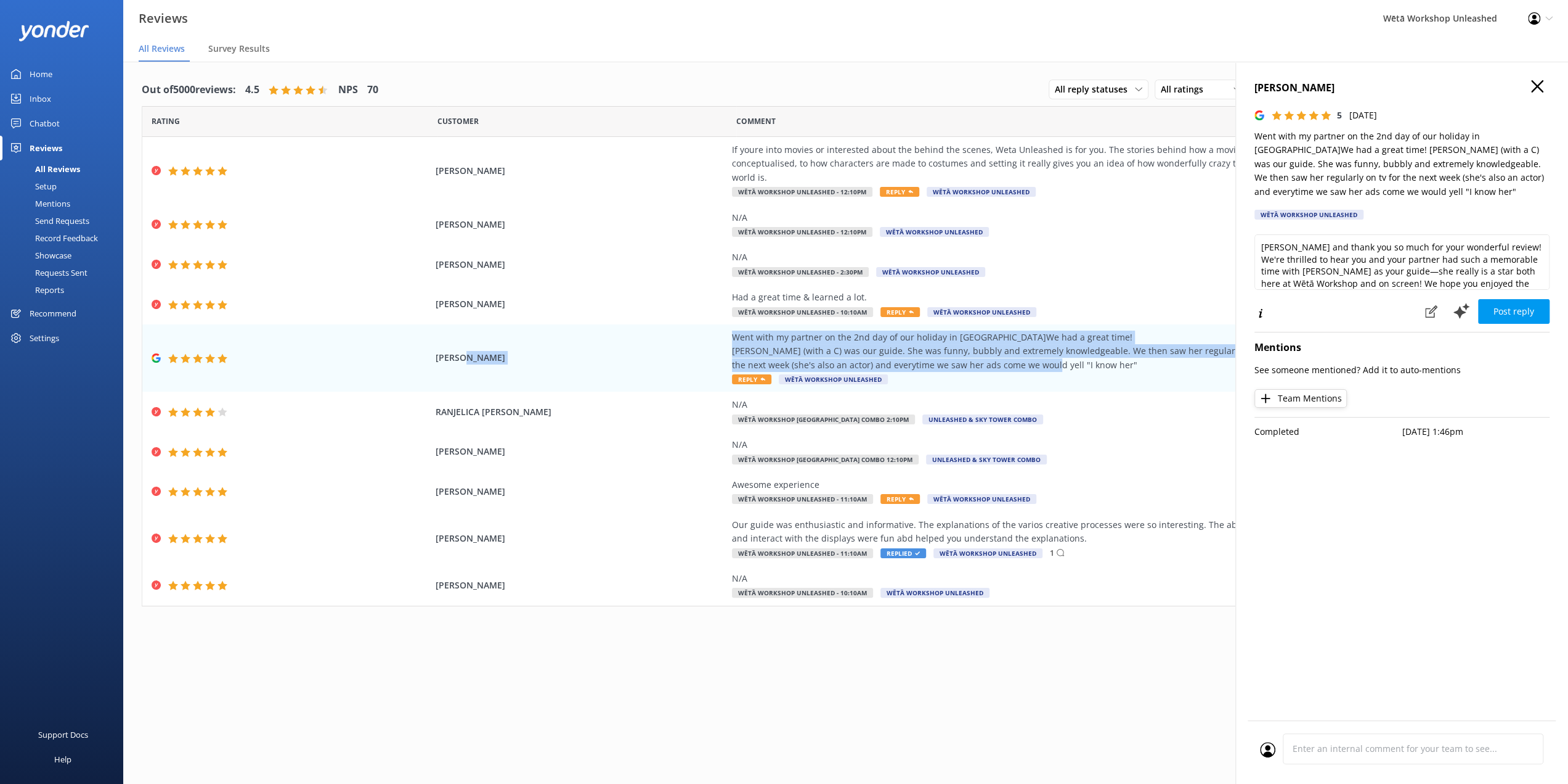
click at [1532, 80] on icon "button" at bounding box center [1538, 86] width 13 height 13
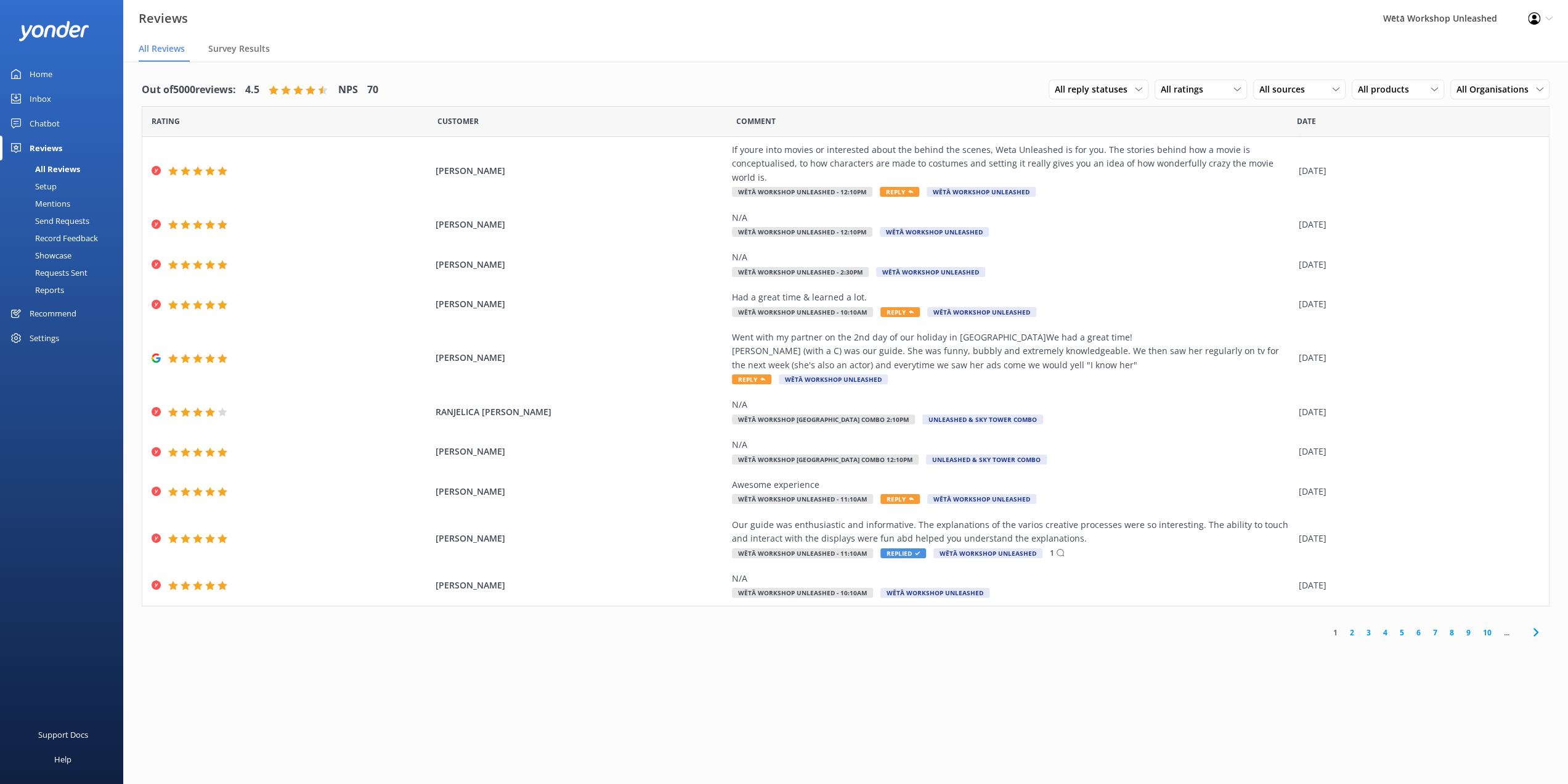
click at [1021, 17] on div "Reviews Wētā Workshop Unleashed Profile Settings Logout" at bounding box center [784, 19] width 1568 height 37
click at [426, 47] on nav "All Reviews Survey Results" at bounding box center [846, 49] width 1445 height 25
